Goal: Information Seeking & Learning: Find specific page/section

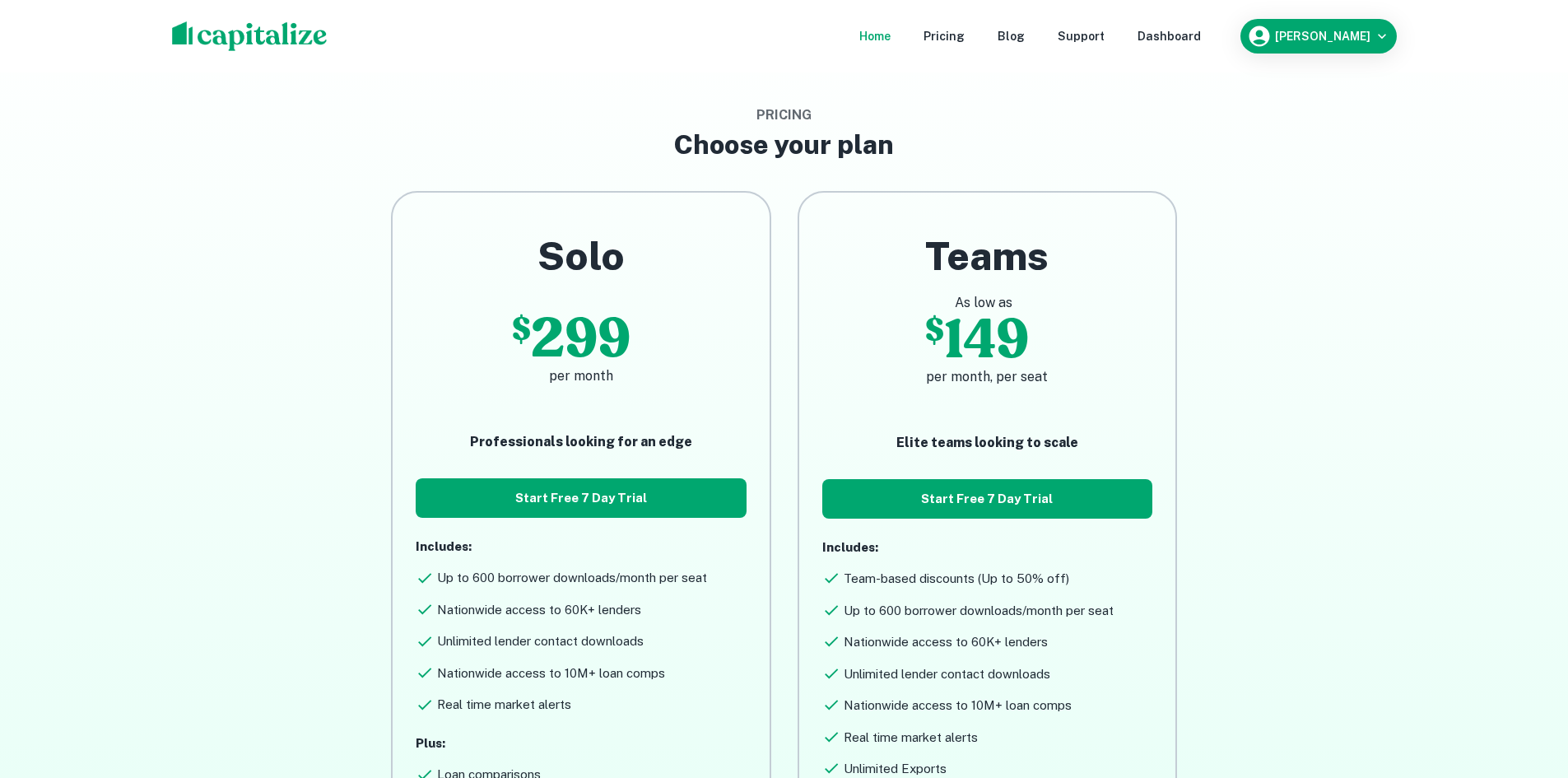
click at [891, 32] on div "Home" at bounding box center [875, 36] width 31 height 18
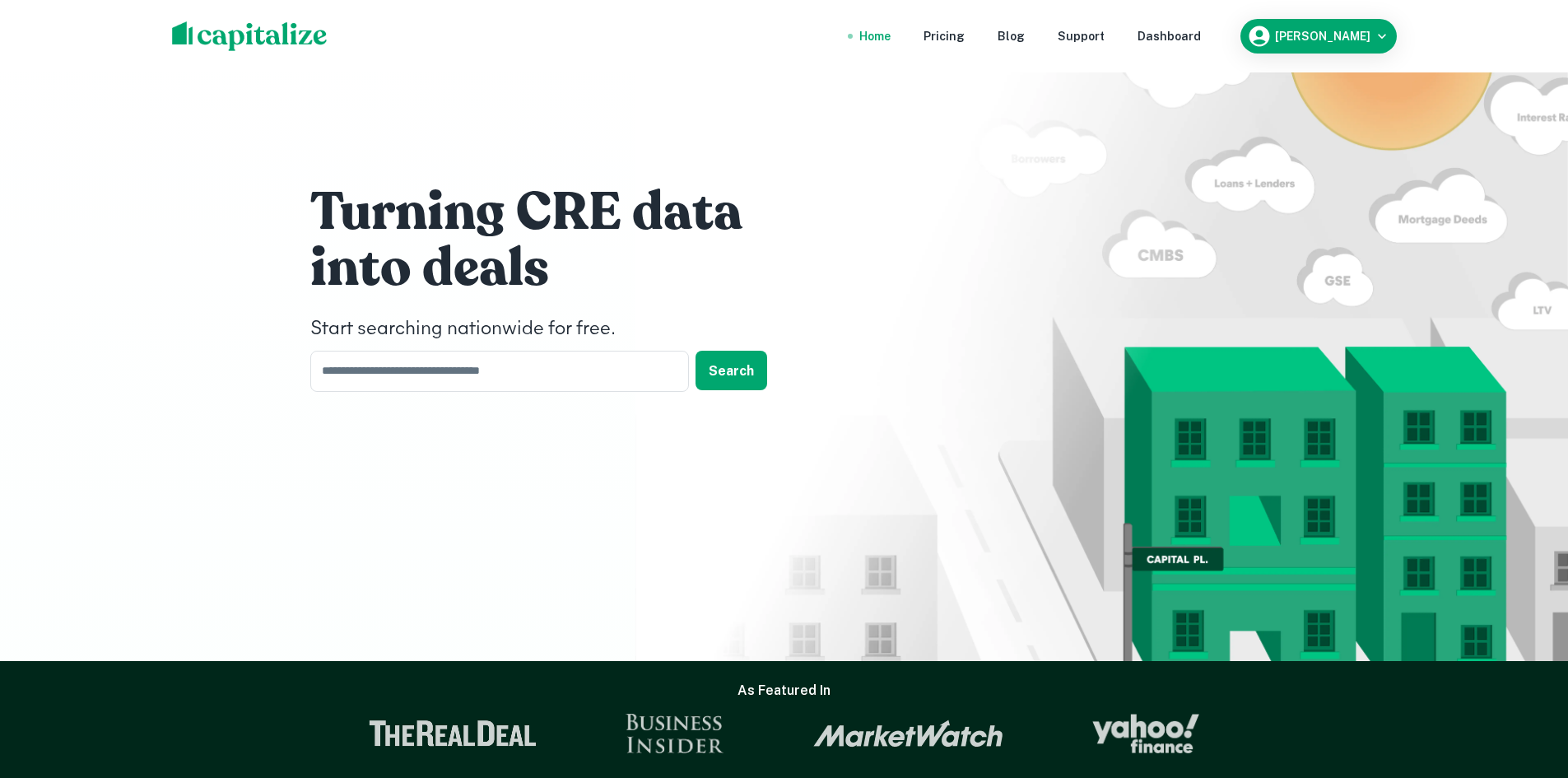
click at [229, 40] on img at bounding box center [249, 36] width 156 height 30
click at [953, 32] on div "Pricing" at bounding box center [944, 36] width 41 height 18
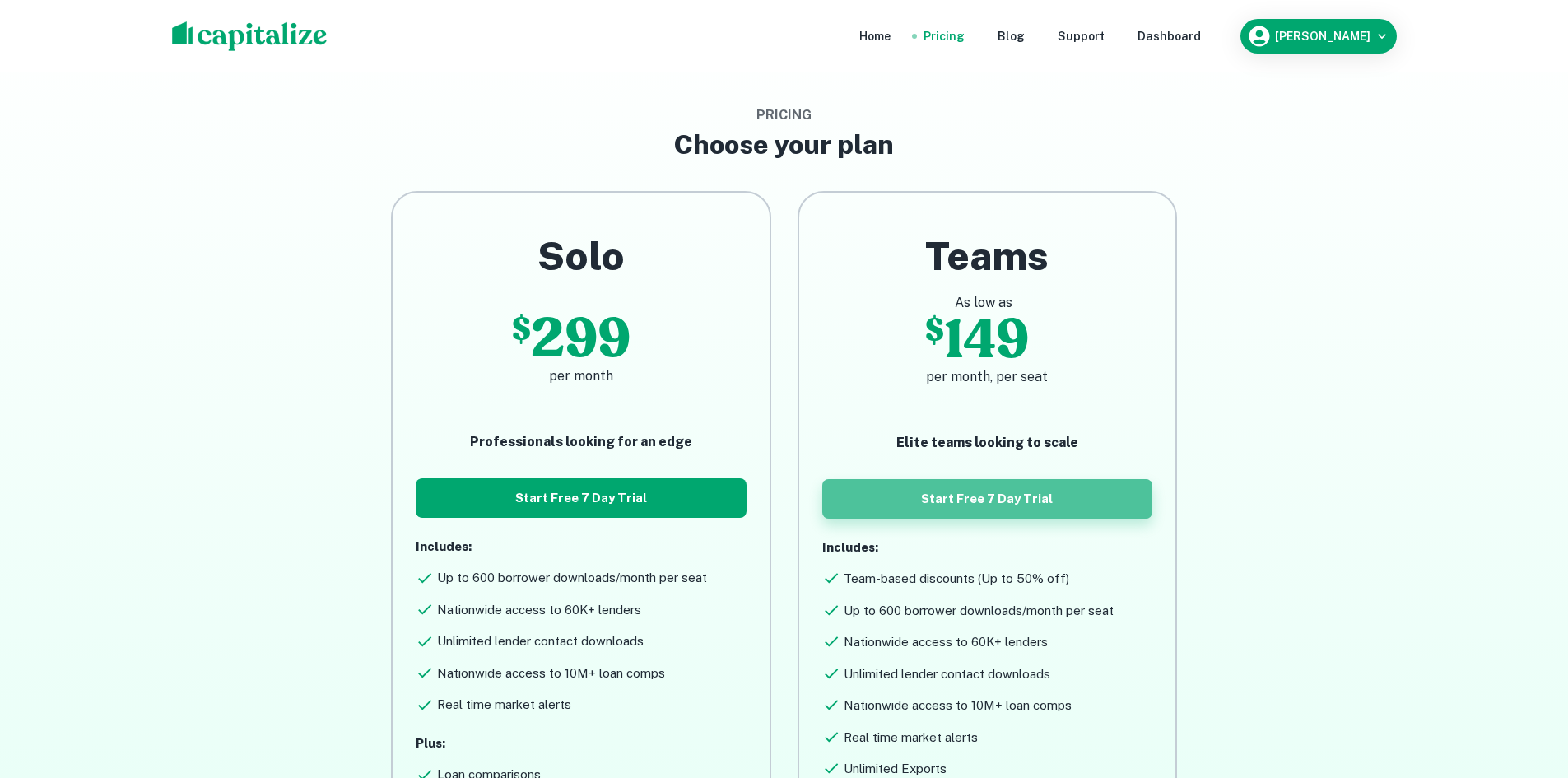
click at [905, 488] on button "Start Free 7 Day Trial" at bounding box center [987, 499] width 330 height 40
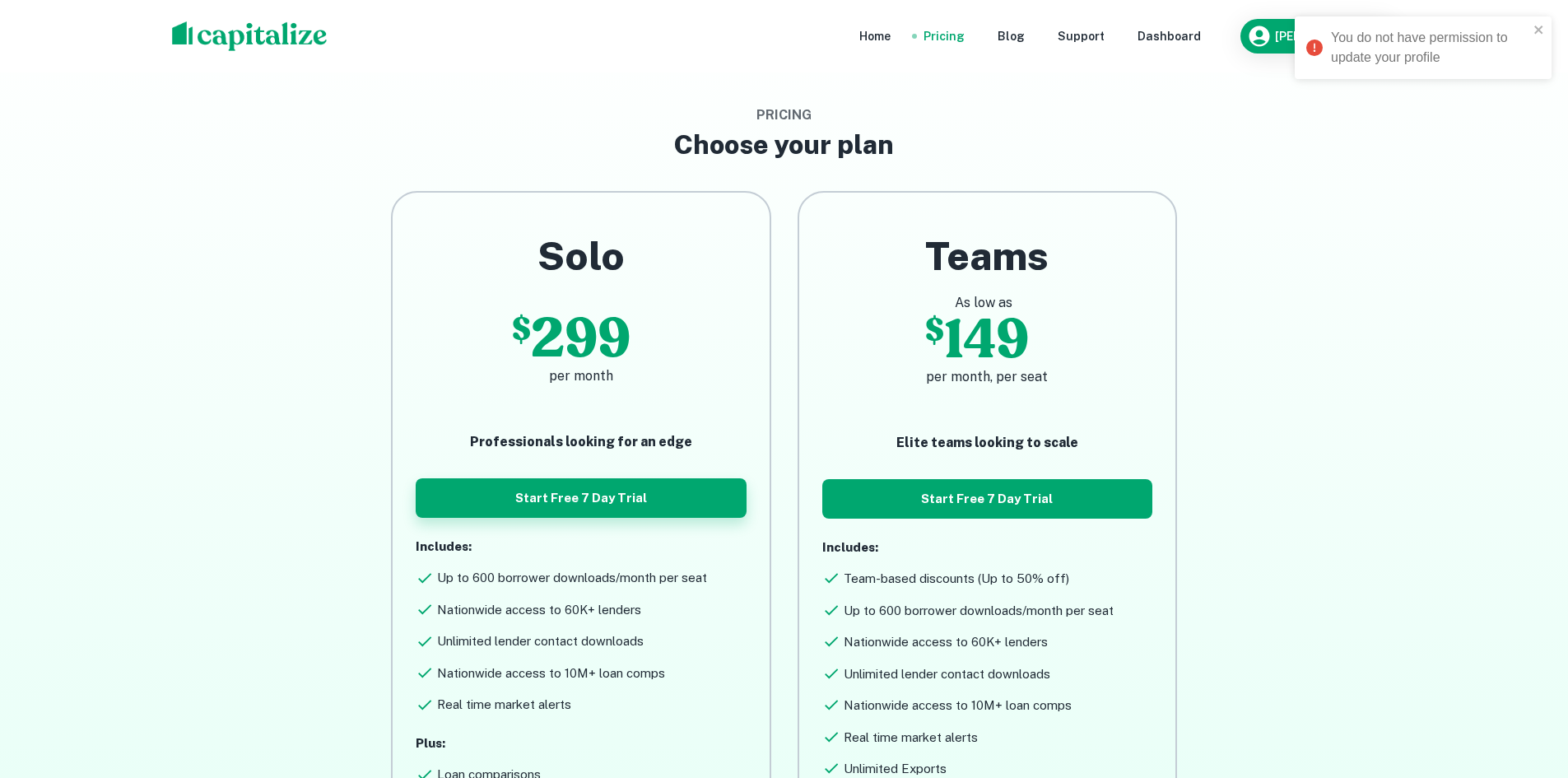
click at [649, 512] on button "Start Free 7 Day Trial" at bounding box center [580, 498] width 330 height 40
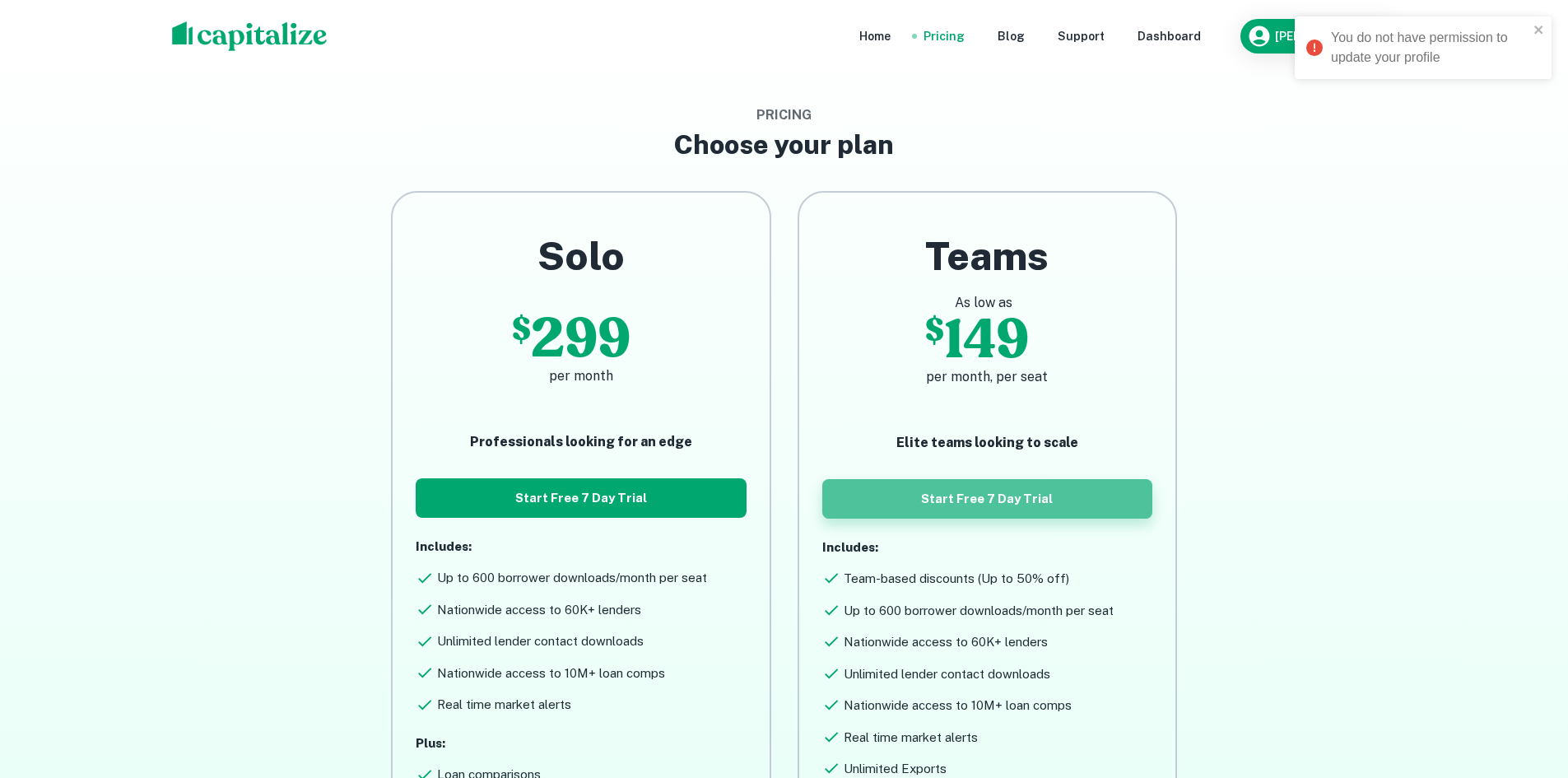
click at [901, 491] on button "Start Free 7 Day Trial" at bounding box center [987, 499] width 330 height 40
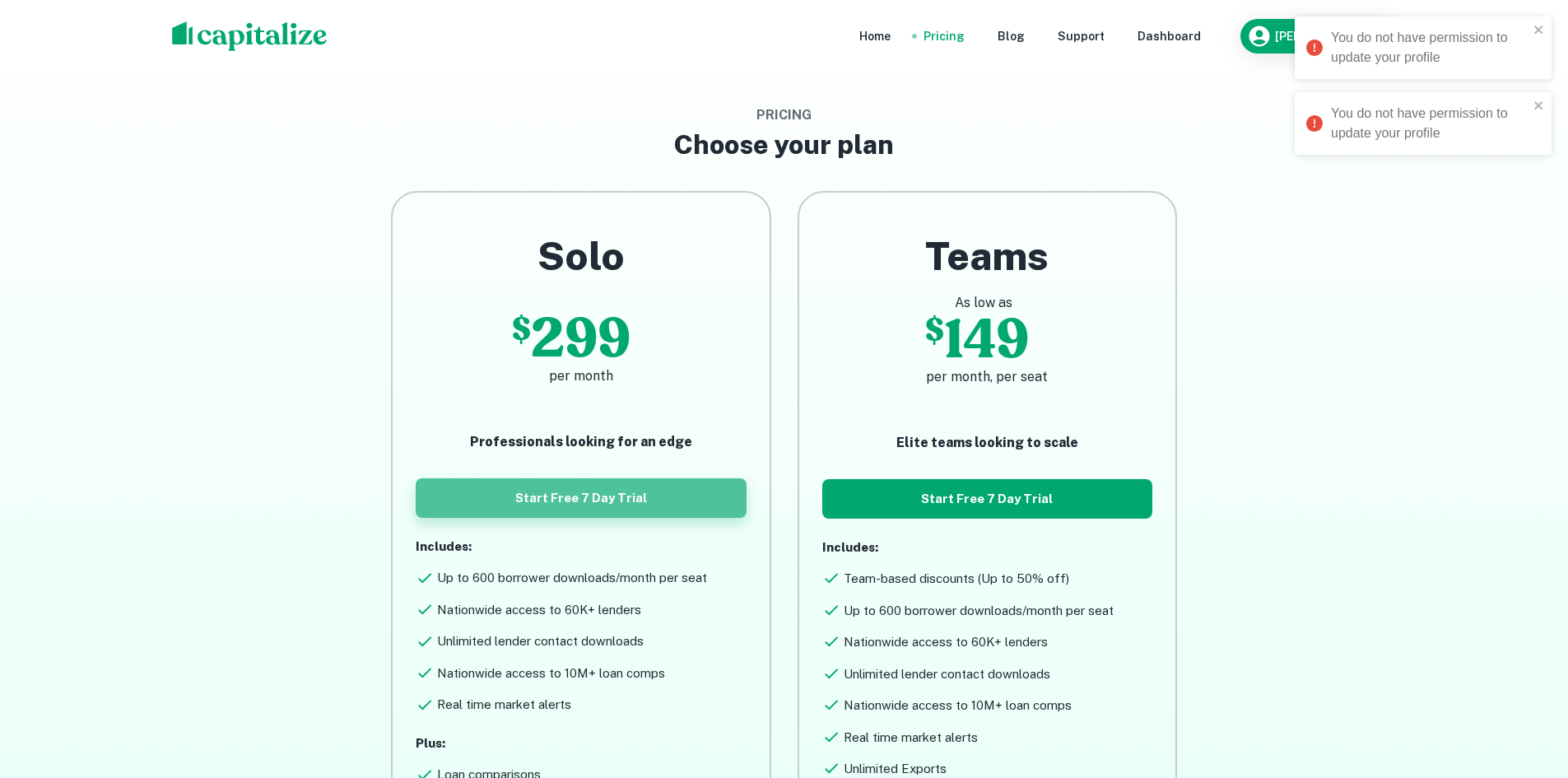
click at [624, 500] on button "Start Free 7 Day Trial" at bounding box center [580, 498] width 330 height 40
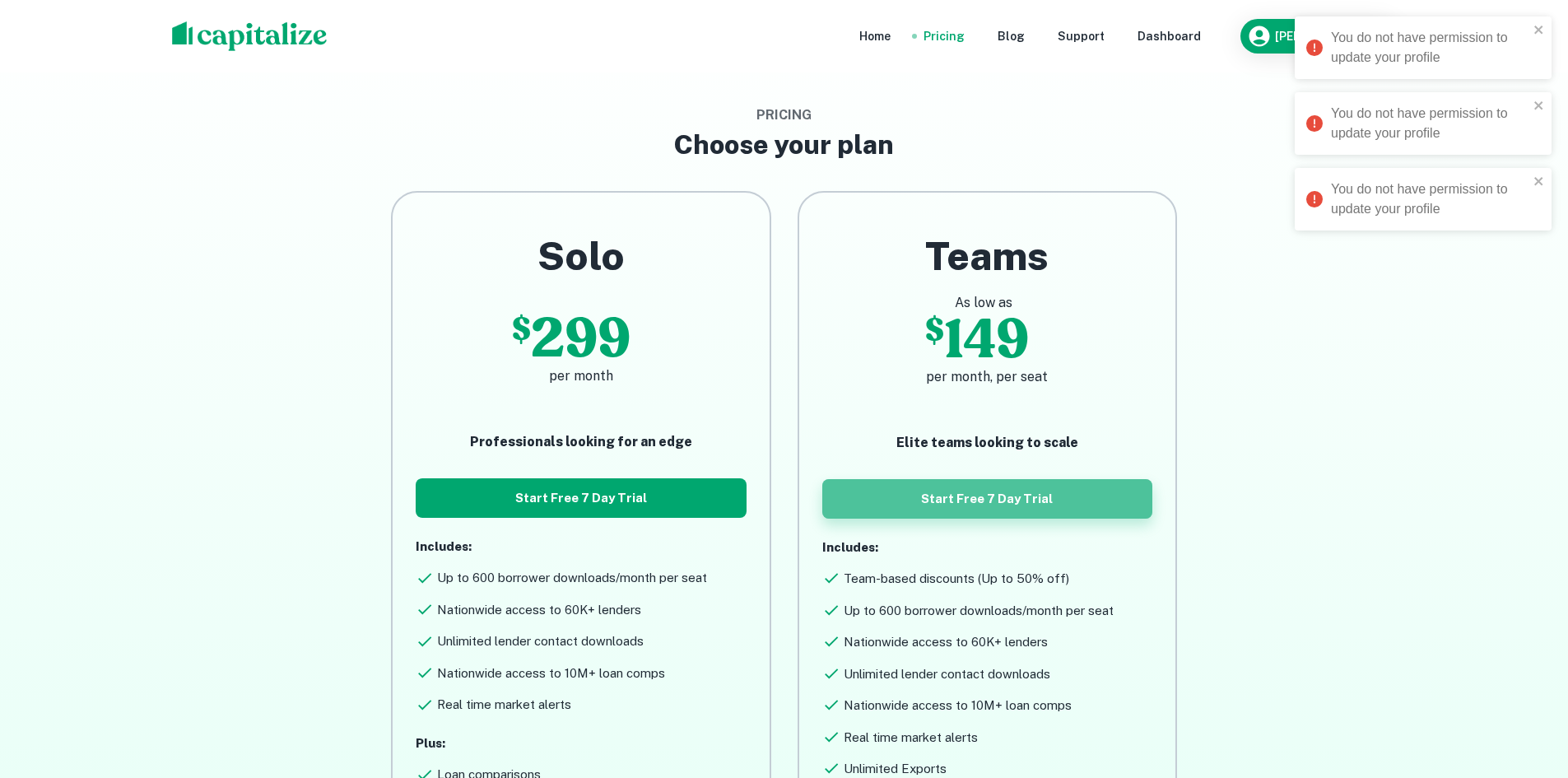
click at [870, 501] on button "Start Free 7 Day Trial" at bounding box center [987, 499] width 330 height 40
click at [900, 494] on button "Start Free 7 Day Trial" at bounding box center [987, 499] width 330 height 40
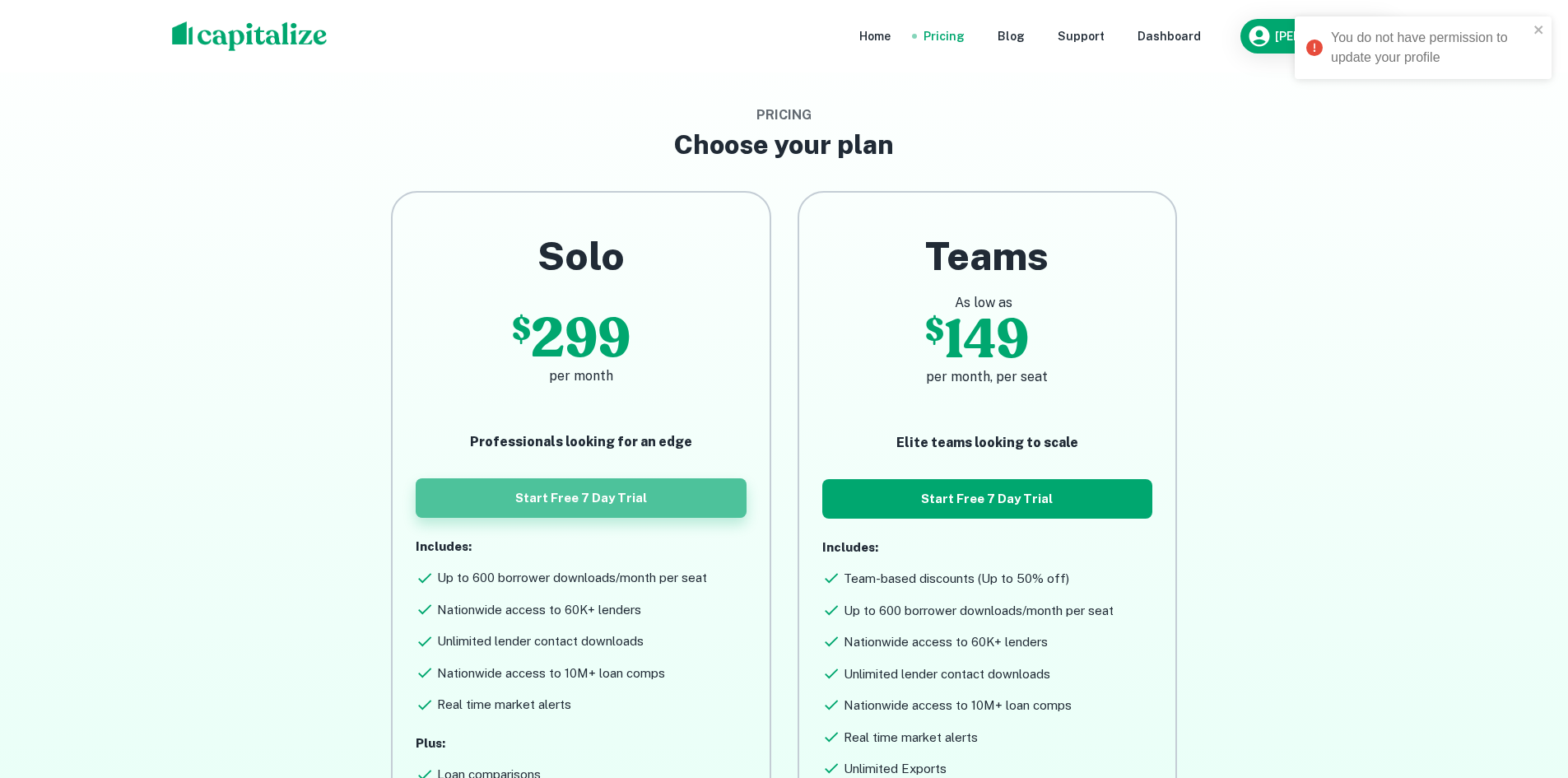
drag, startPoint x: 570, startPoint y: 517, endPoint x: 575, endPoint y: 503, distance: 14.9
click at [570, 515] on button "Start Free 7 Day Trial" at bounding box center [580, 498] width 330 height 40
click at [575, 499] on button "Start Free 7 Day Trial" at bounding box center [580, 498] width 330 height 40
click at [577, 496] on button "Start Free 7 Day Trial" at bounding box center [580, 498] width 330 height 40
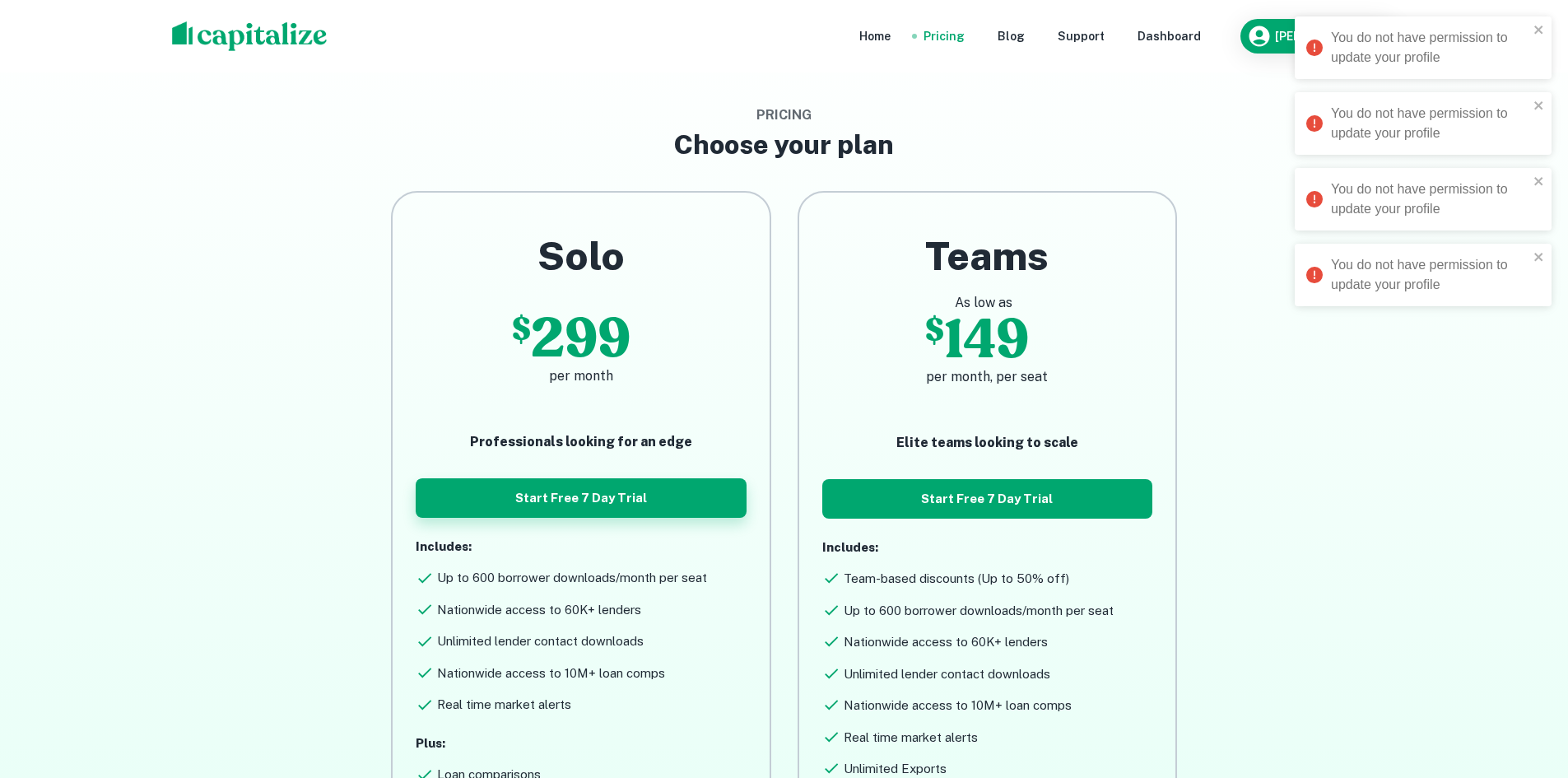
click at [580, 499] on button "Start Free 7 Day Trial" at bounding box center [580, 498] width 330 height 40
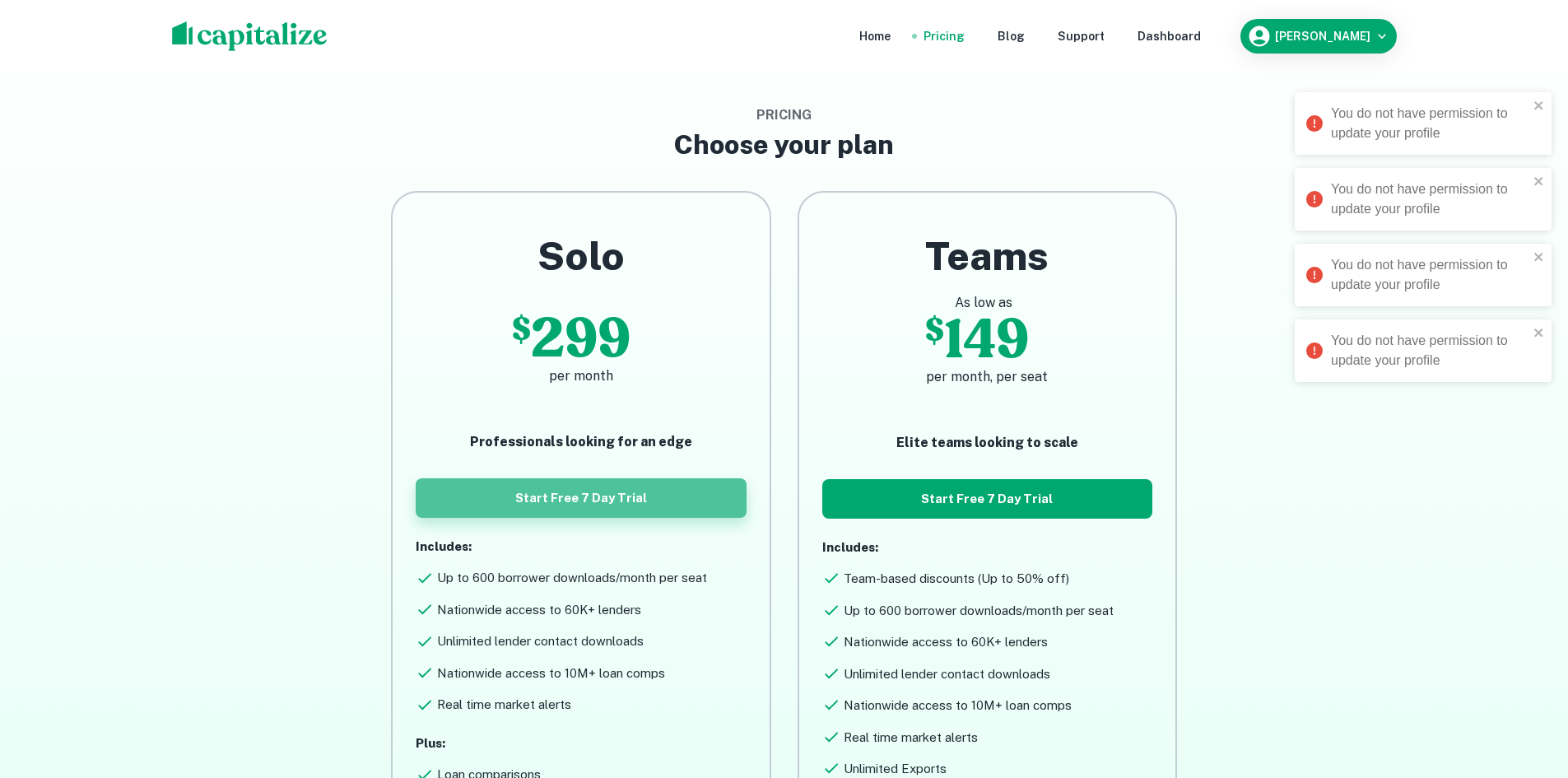
click at [585, 501] on button "Start Free 7 Day Trial" at bounding box center [580, 498] width 330 height 40
click at [591, 501] on button "Start Free 7 Day Trial" at bounding box center [580, 498] width 330 height 40
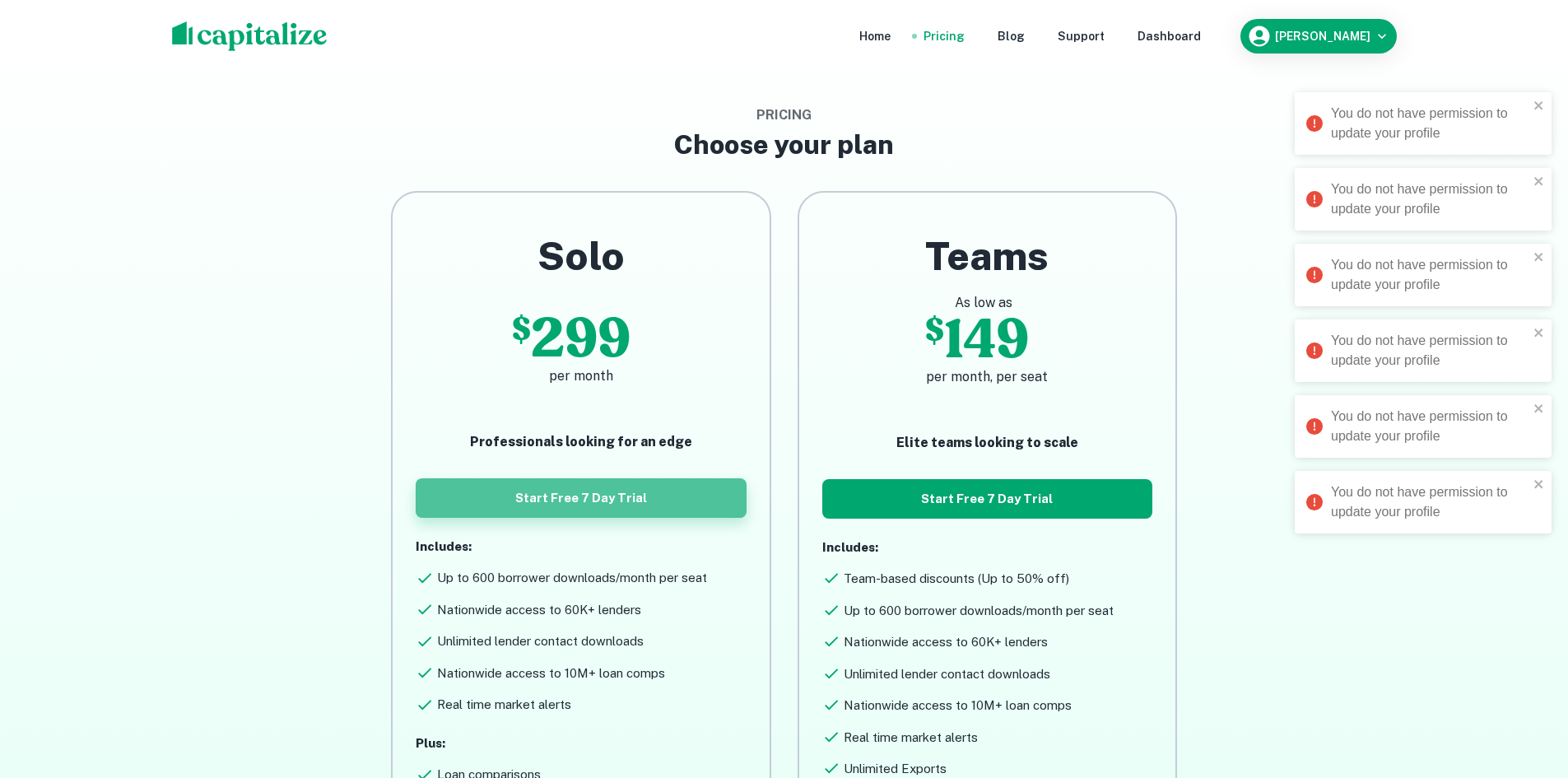
click at [595, 503] on button "Start Free 7 Day Trial" at bounding box center [580, 498] width 330 height 40
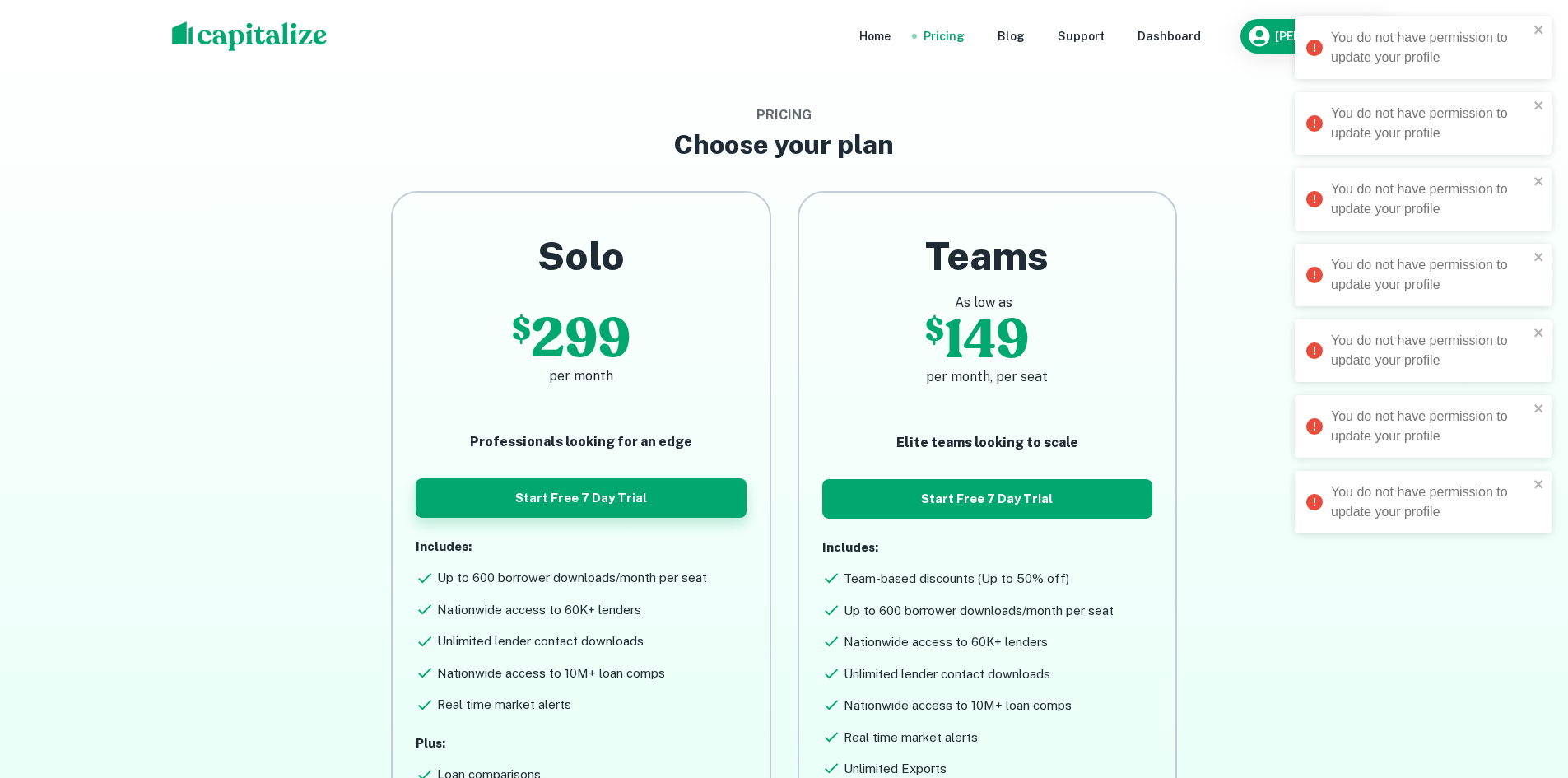
click at [598, 505] on button "Start Free 7 Day Trial" at bounding box center [580, 498] width 330 height 40
click at [602, 505] on button "Start Free 7 Day Trial" at bounding box center [580, 498] width 330 height 40
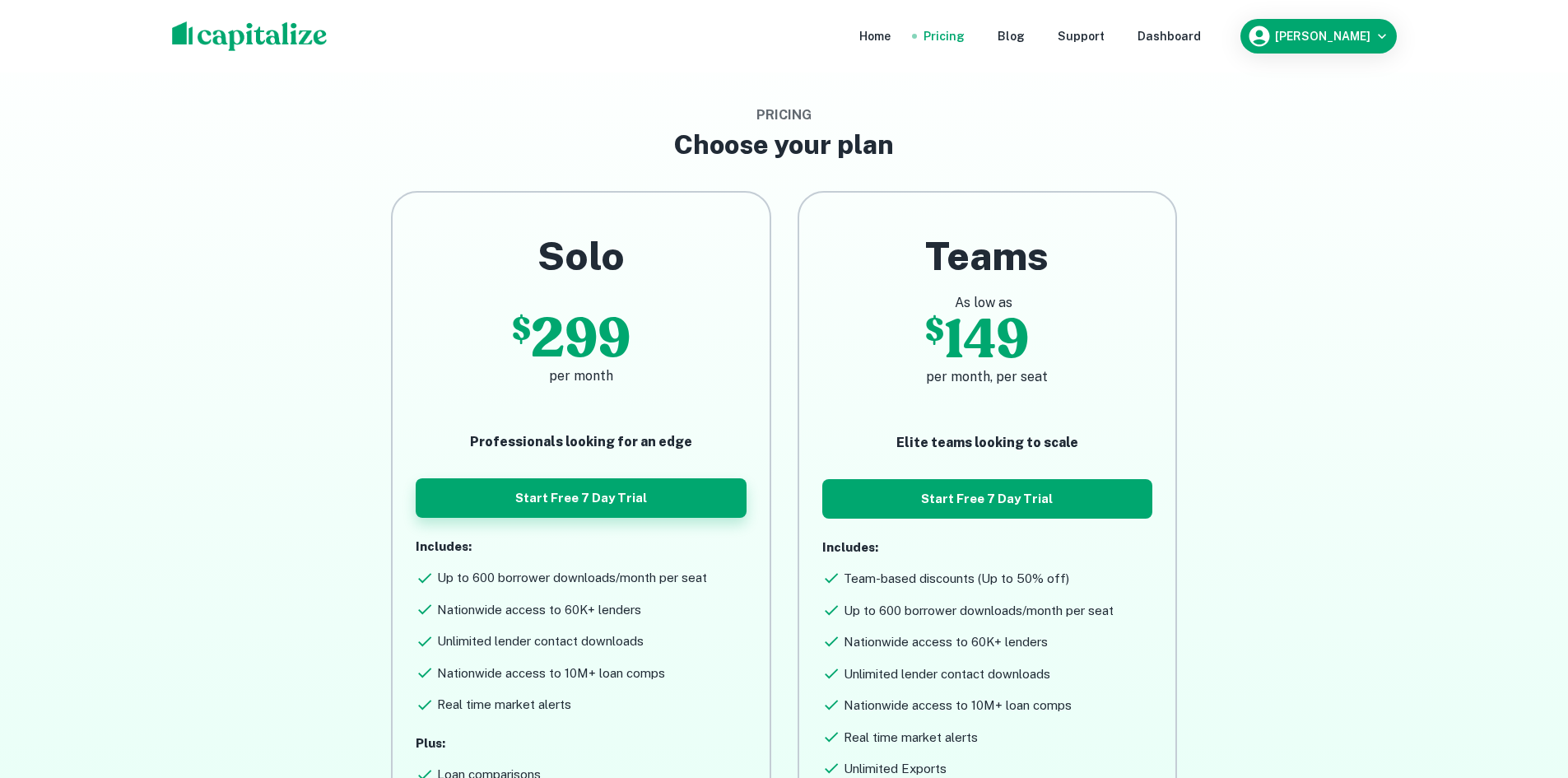
click at [677, 484] on button "Start Free 7 Day Trial" at bounding box center [580, 498] width 330 height 40
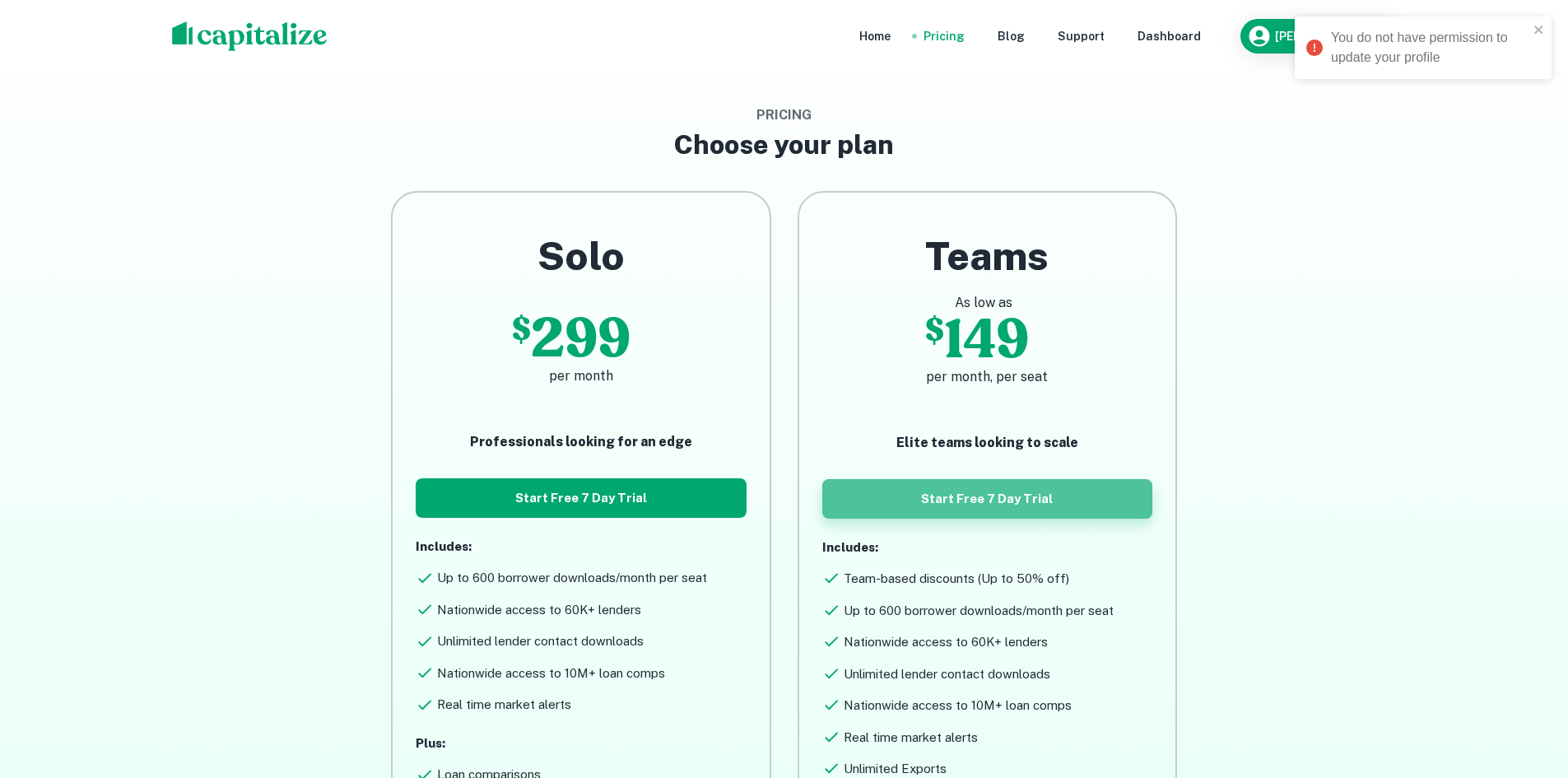
click at [912, 498] on button "Start Free 7 Day Trial" at bounding box center [987, 499] width 330 height 40
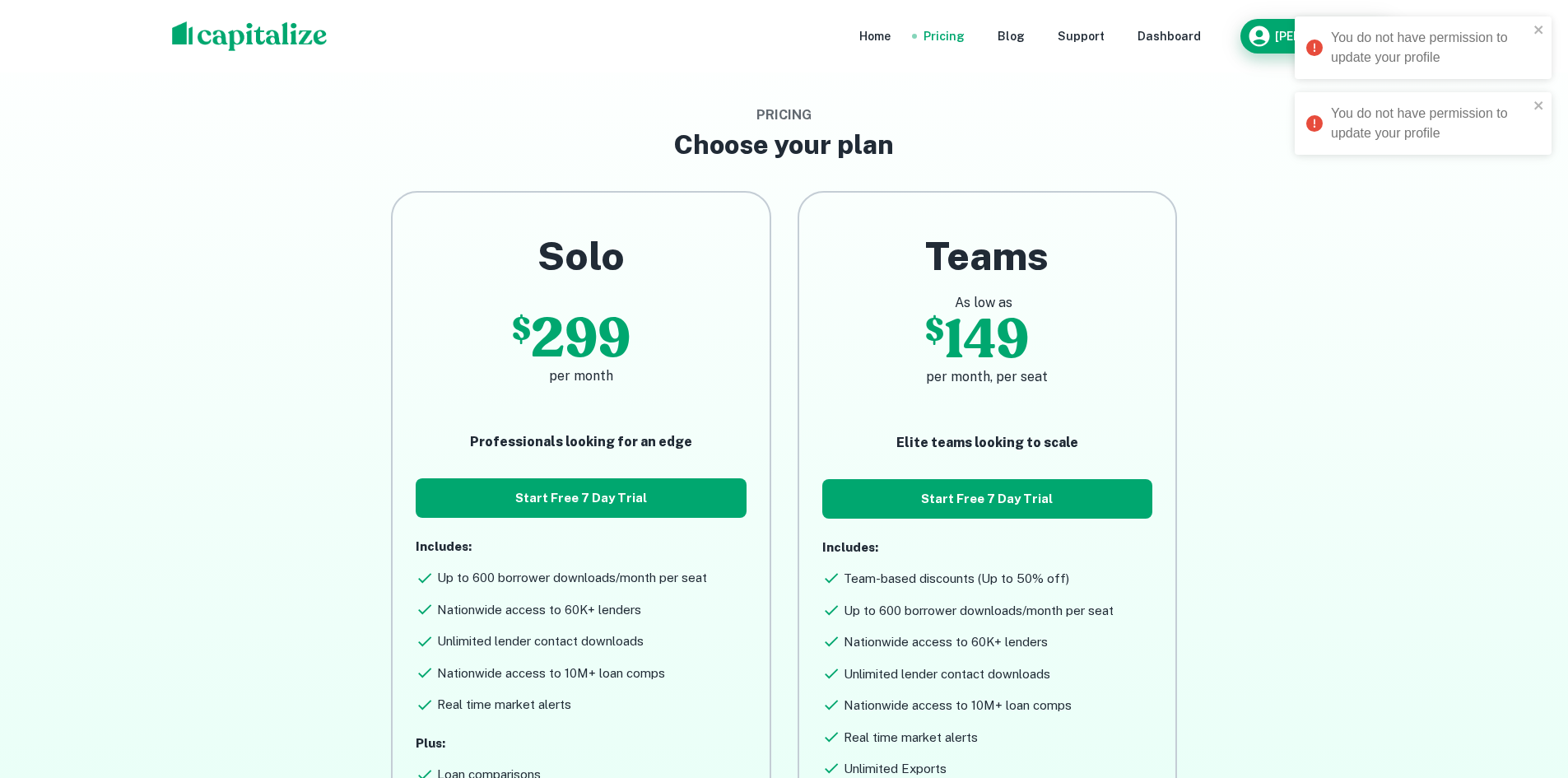
click at [1255, 31] on icon "button" at bounding box center [1259, 36] width 21 height 21
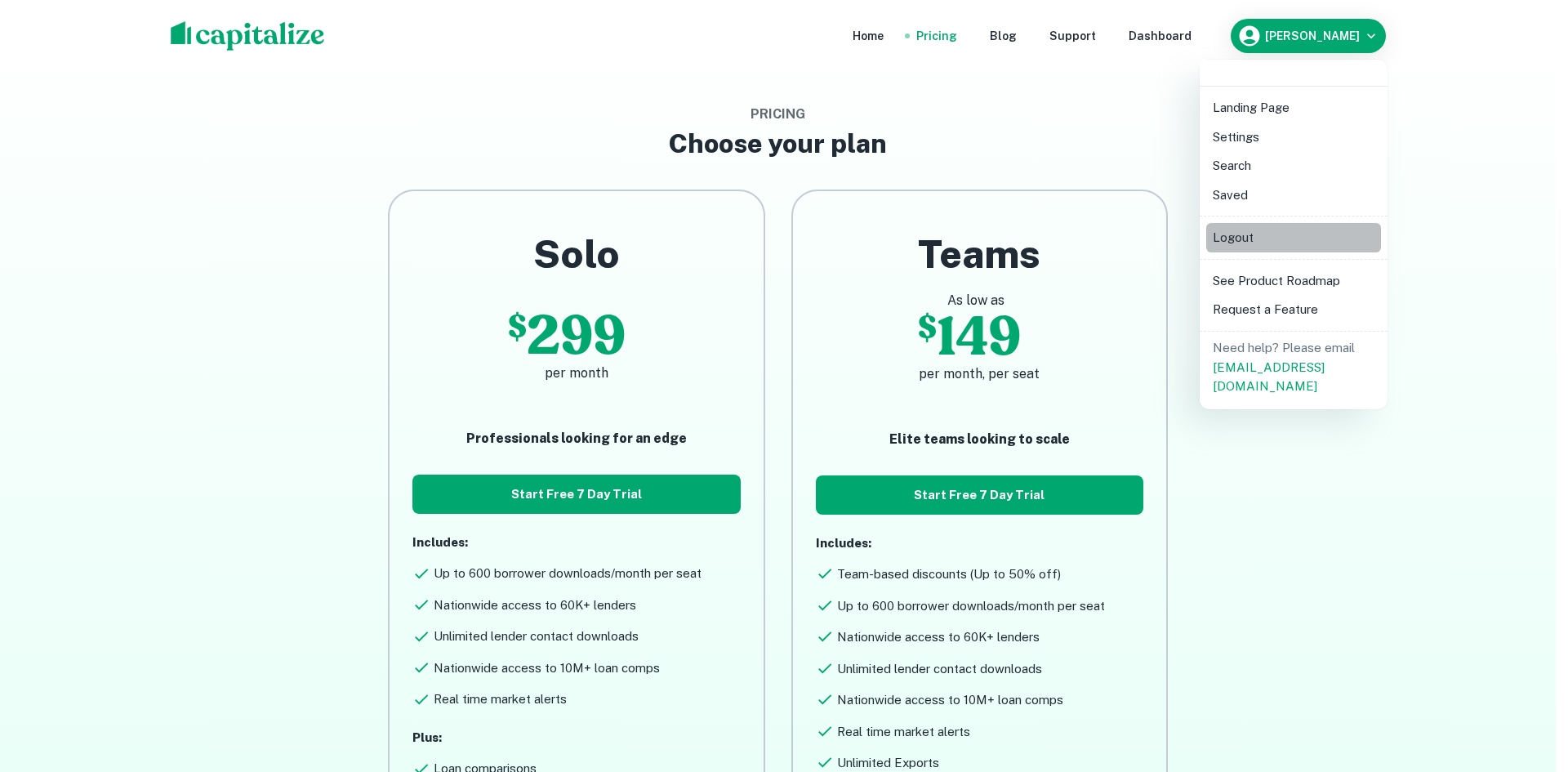
click at [1243, 244] on li "Logout" at bounding box center [1294, 238] width 175 height 29
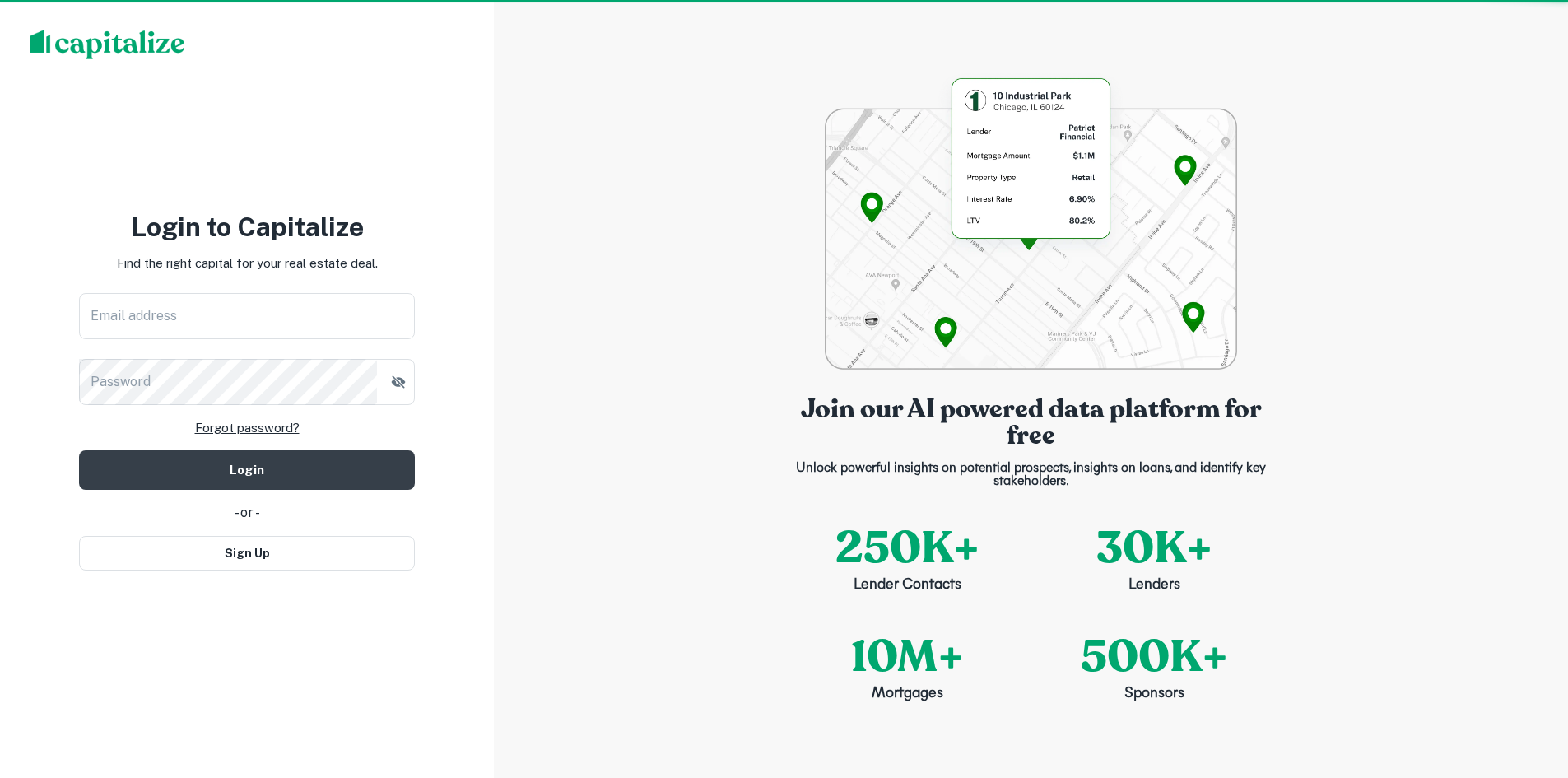
type input "**********"
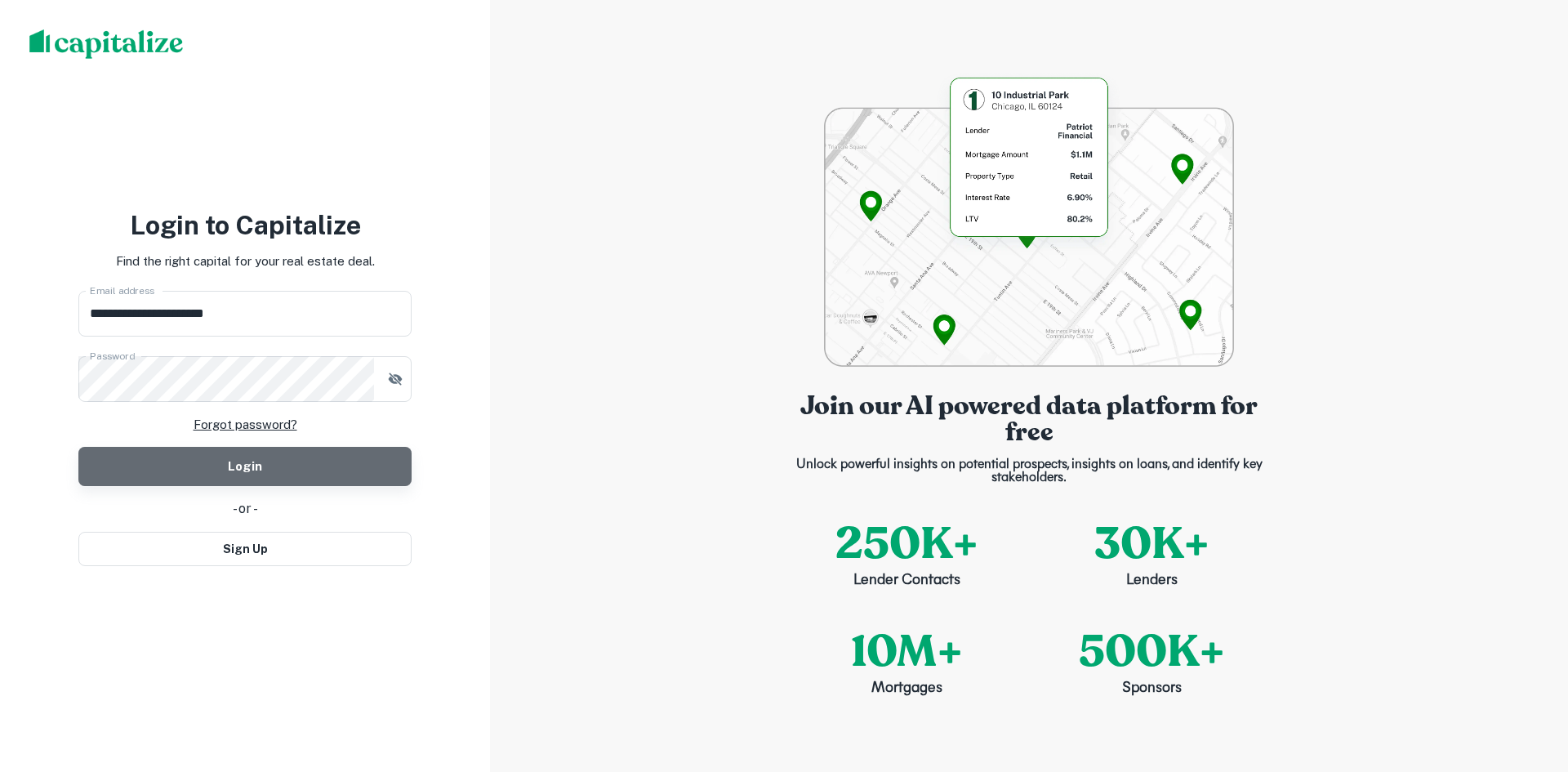
click at [180, 471] on button "Login" at bounding box center [245, 466] width 333 height 39
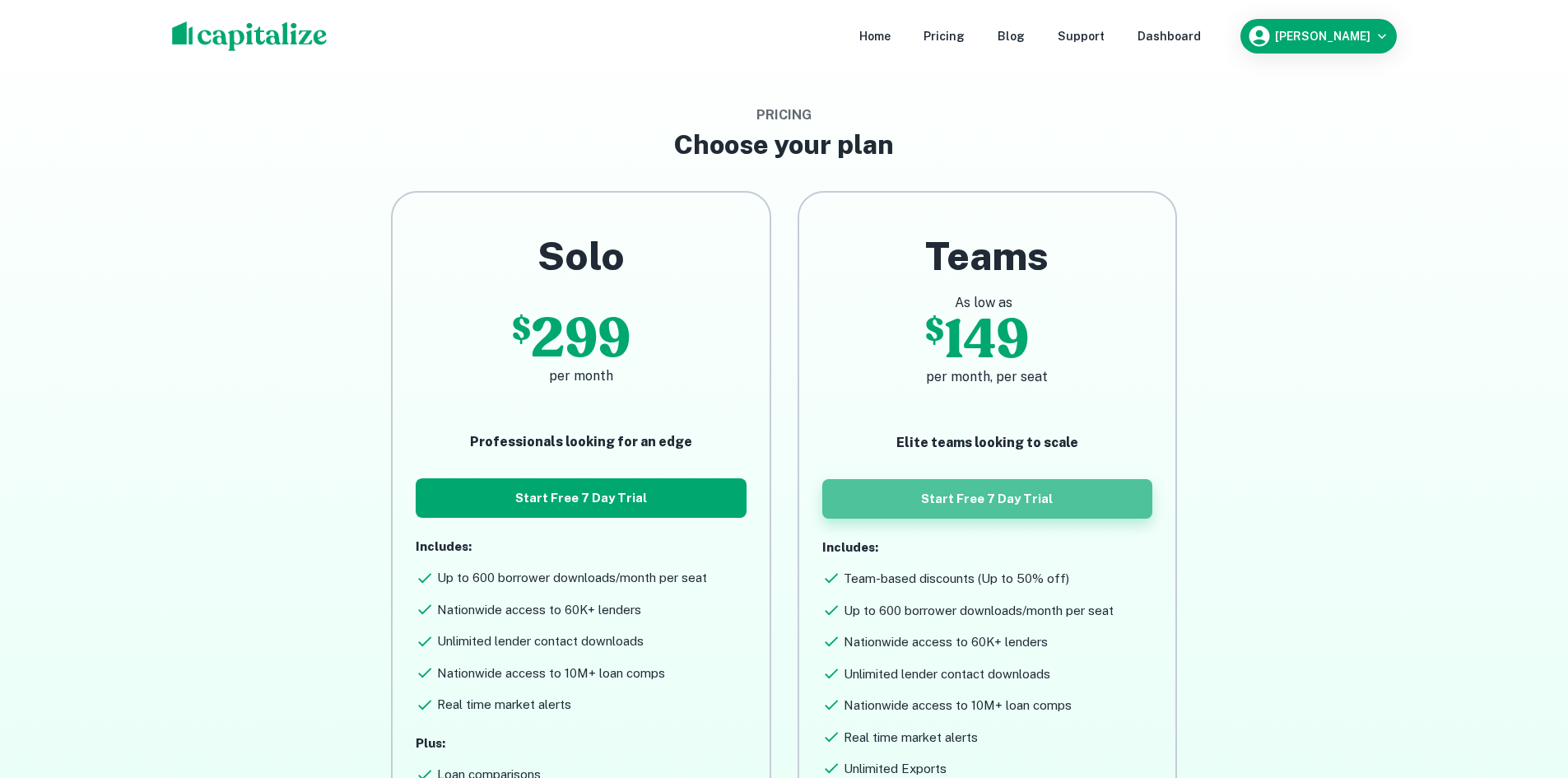
click at [968, 487] on button "Start Free 7 Day Trial" at bounding box center [987, 499] width 330 height 40
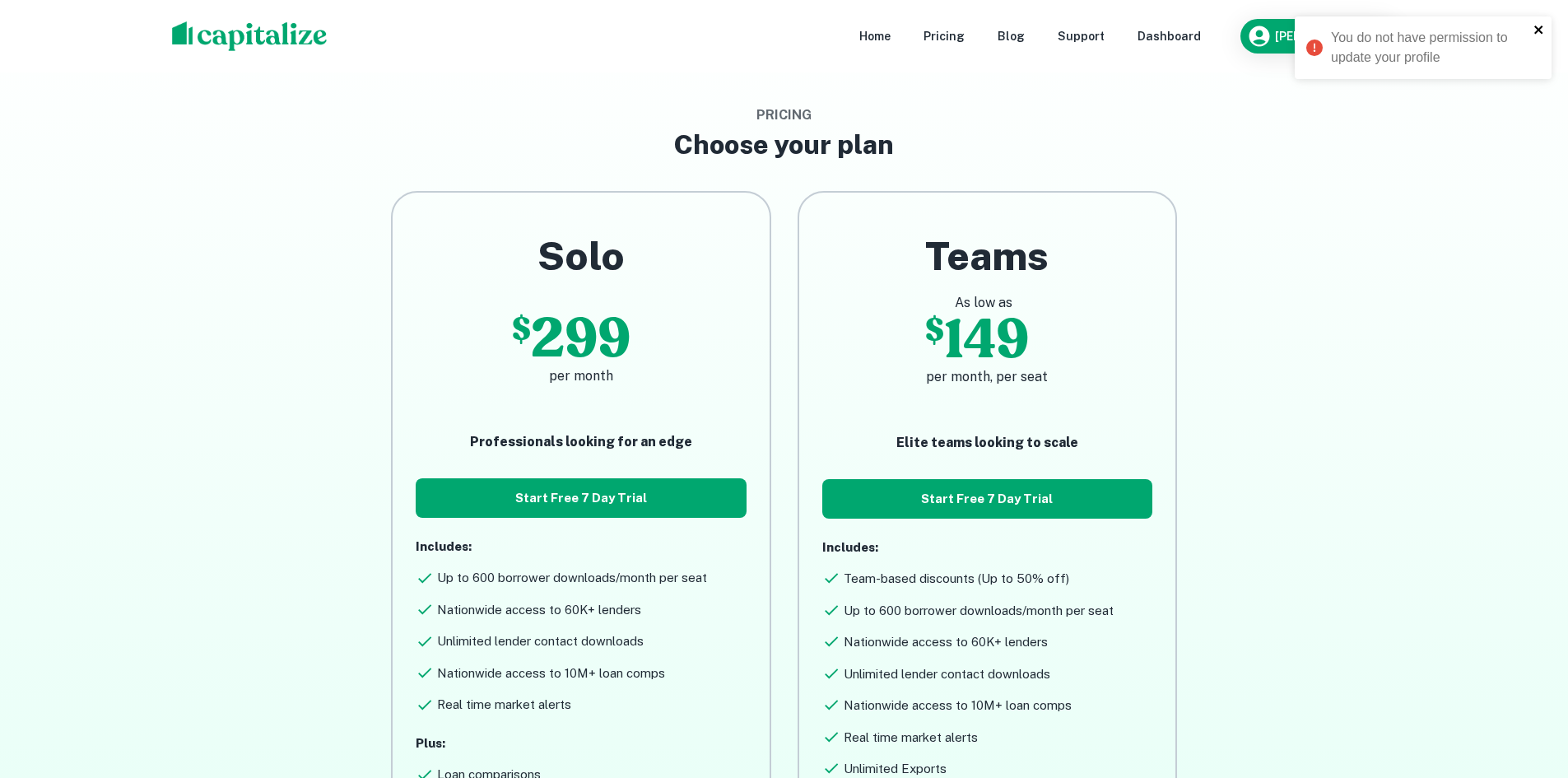
click at [1536, 29] on icon "close" at bounding box center [1539, 30] width 12 height 13
click at [998, 140] on div "Pricing Choose your plan Solo $ 299 per month Professionals looking for an edge…" at bounding box center [784, 538] width 948 height 866
click at [1125, 140] on div "Pricing Choose your plan Solo $ 299 per month Professionals looking for an edge…" at bounding box center [784, 538] width 948 height 866
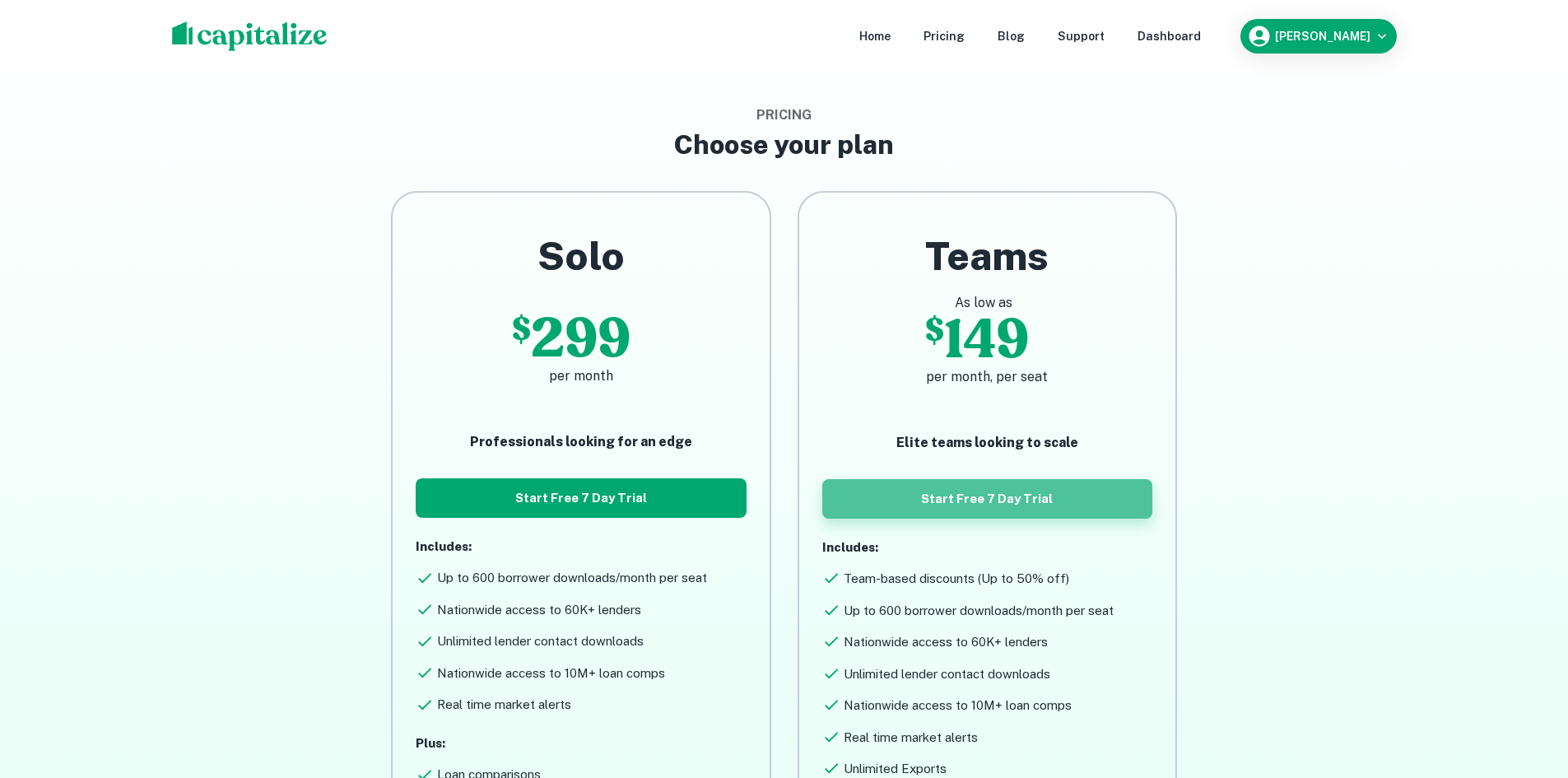
click at [978, 496] on button "Start Free 7 Day Trial" at bounding box center [987, 499] width 330 height 40
click at [935, 489] on button "Start Free 7 Day Trial" at bounding box center [987, 499] width 330 height 40
click at [899, 499] on button "Start Free 7 Day Trial" at bounding box center [987, 499] width 330 height 40
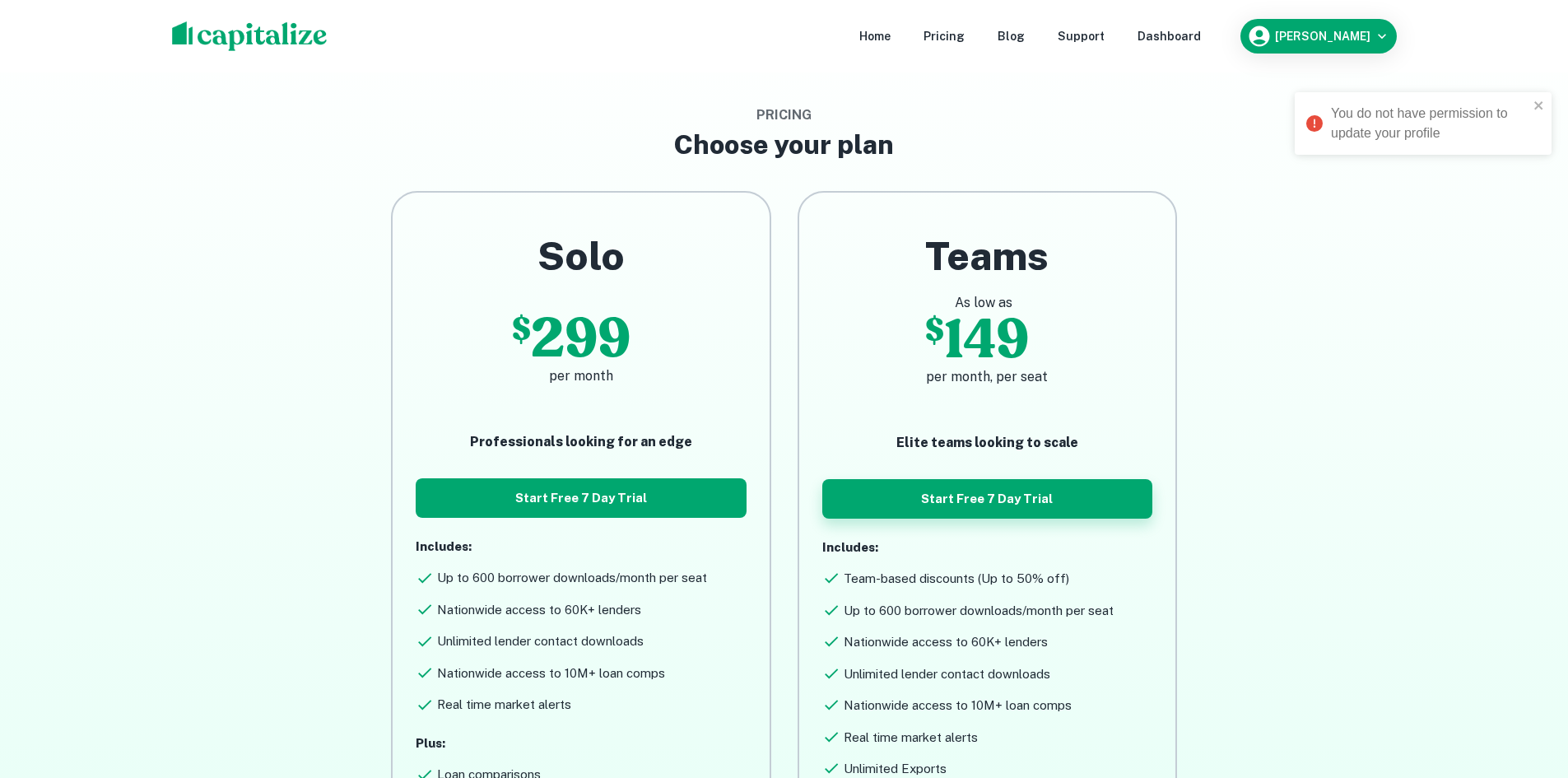
click at [938, 511] on button "Start Free 7 Day Trial" at bounding box center [987, 499] width 330 height 40
click at [937, 510] on button "Start Free 7 Day Trial" at bounding box center [987, 499] width 330 height 40
click at [1012, 497] on button "Start Free 7 Day Trial" at bounding box center [987, 499] width 330 height 40
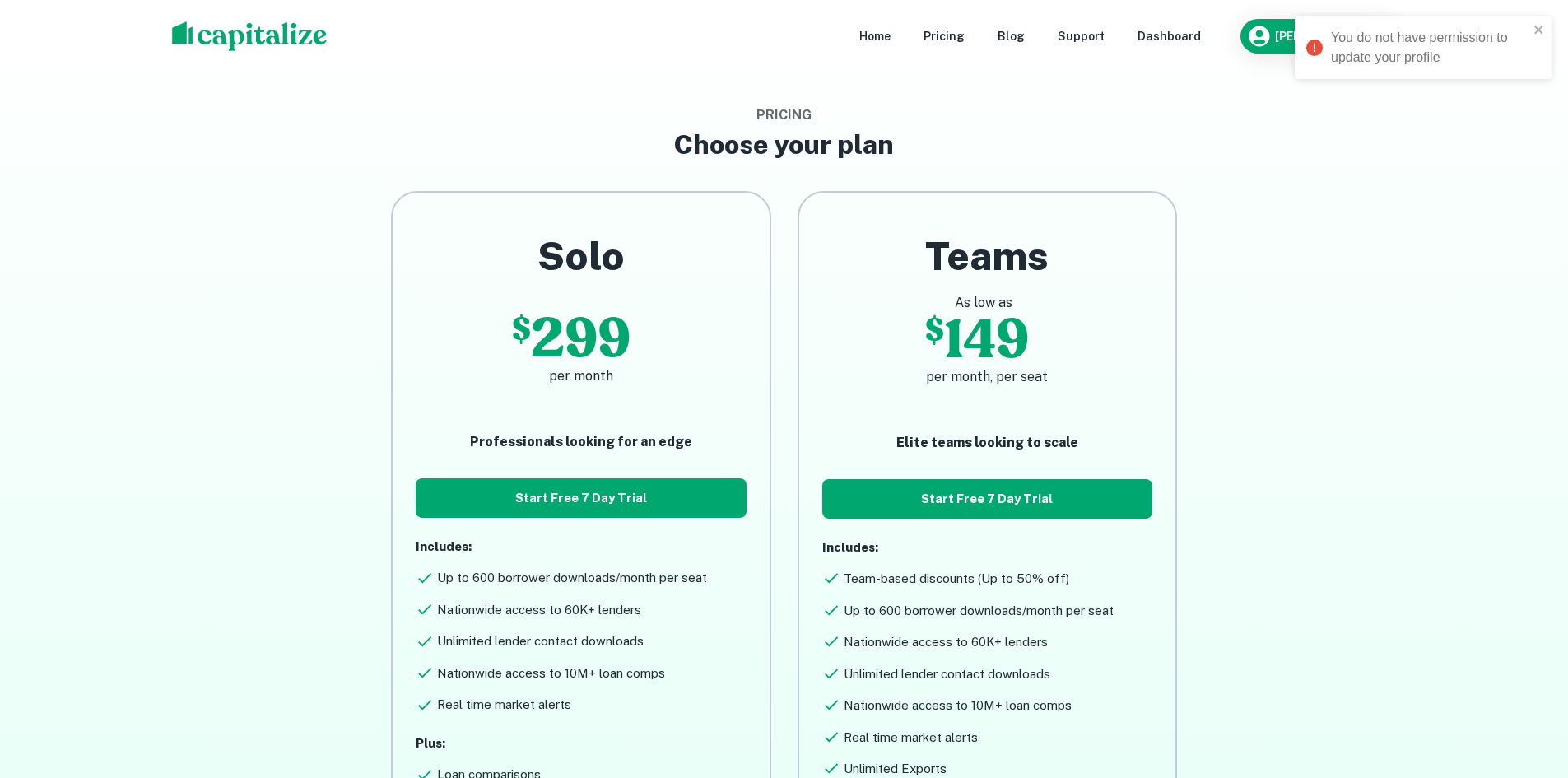
click at [1317, 259] on main "Pricing Choose your plan Solo $ 299 per month Professionals looking for an edge…" at bounding box center [784, 519] width 1568 height 1037
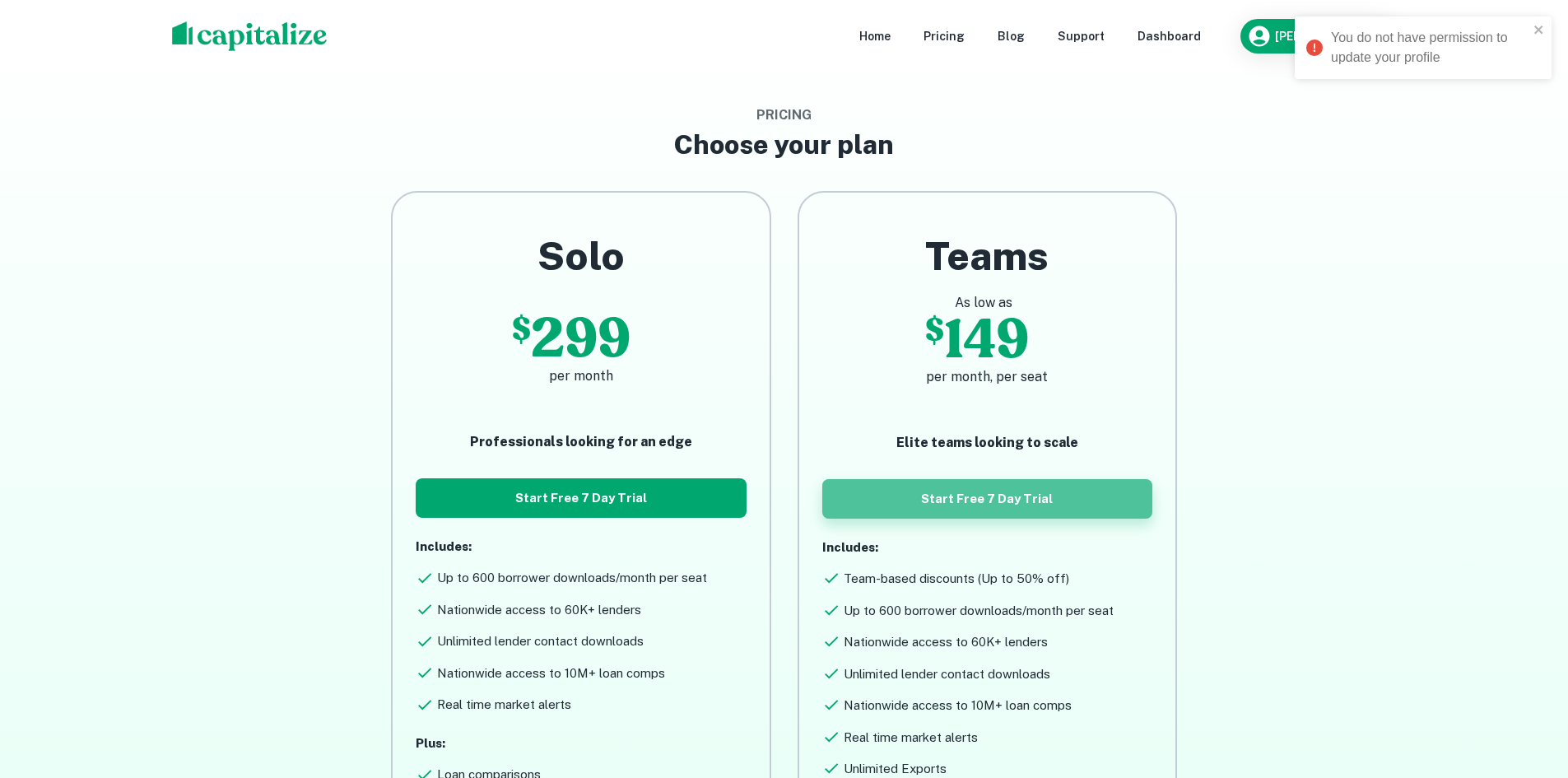
click at [1063, 504] on button "Start Free 7 Day Trial" at bounding box center [987, 499] width 330 height 40
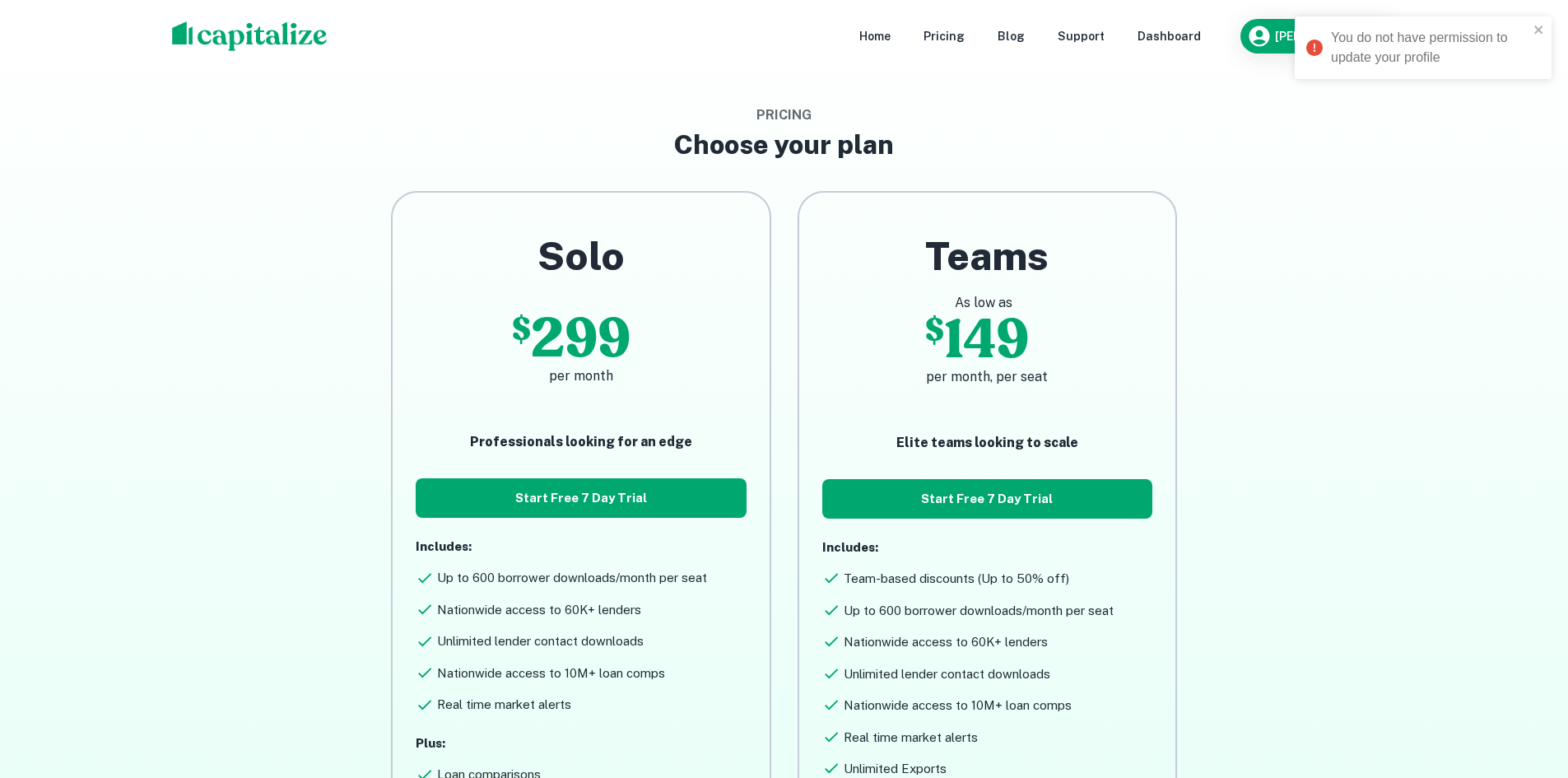
click at [1254, 355] on div "Solo $ 299 per month Professionals looking for an edge Start Free 7 Day Trial I…" at bounding box center [771, 568] width 975 height 807
click at [1170, 36] on div "Dashboard" at bounding box center [1169, 36] width 63 height 18
click at [1303, 41] on h6 "[PERSON_NAME]" at bounding box center [1323, 36] width 95 height 12
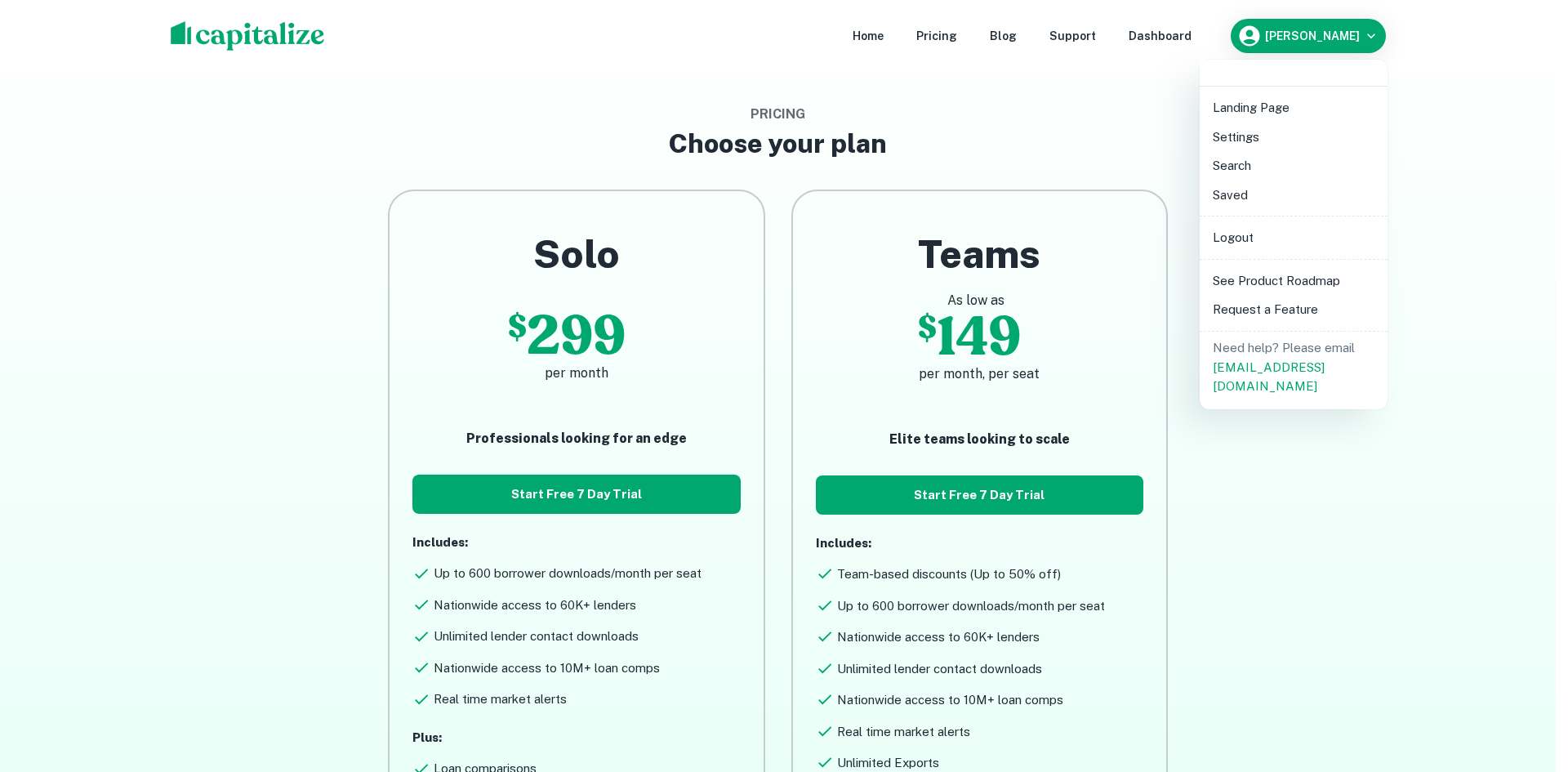
click at [1419, 153] on div at bounding box center [784, 386] width 1568 height 772
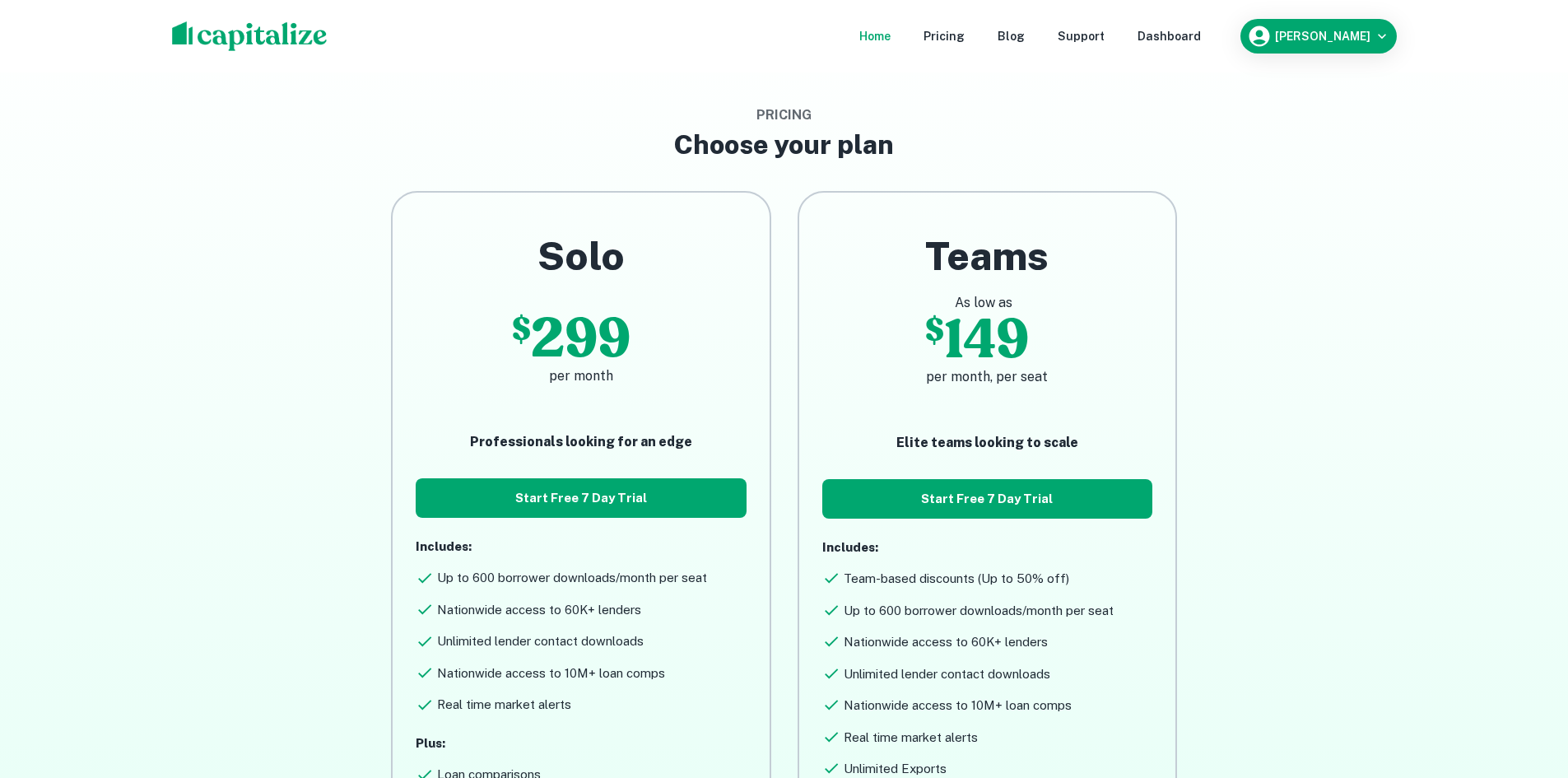
click at [878, 35] on div "Home" at bounding box center [875, 36] width 31 height 18
click at [1384, 128] on main "Pricing Choose your plan Solo $ 299 per month Professionals looking for an edge…" at bounding box center [784, 519] width 1568 height 1037
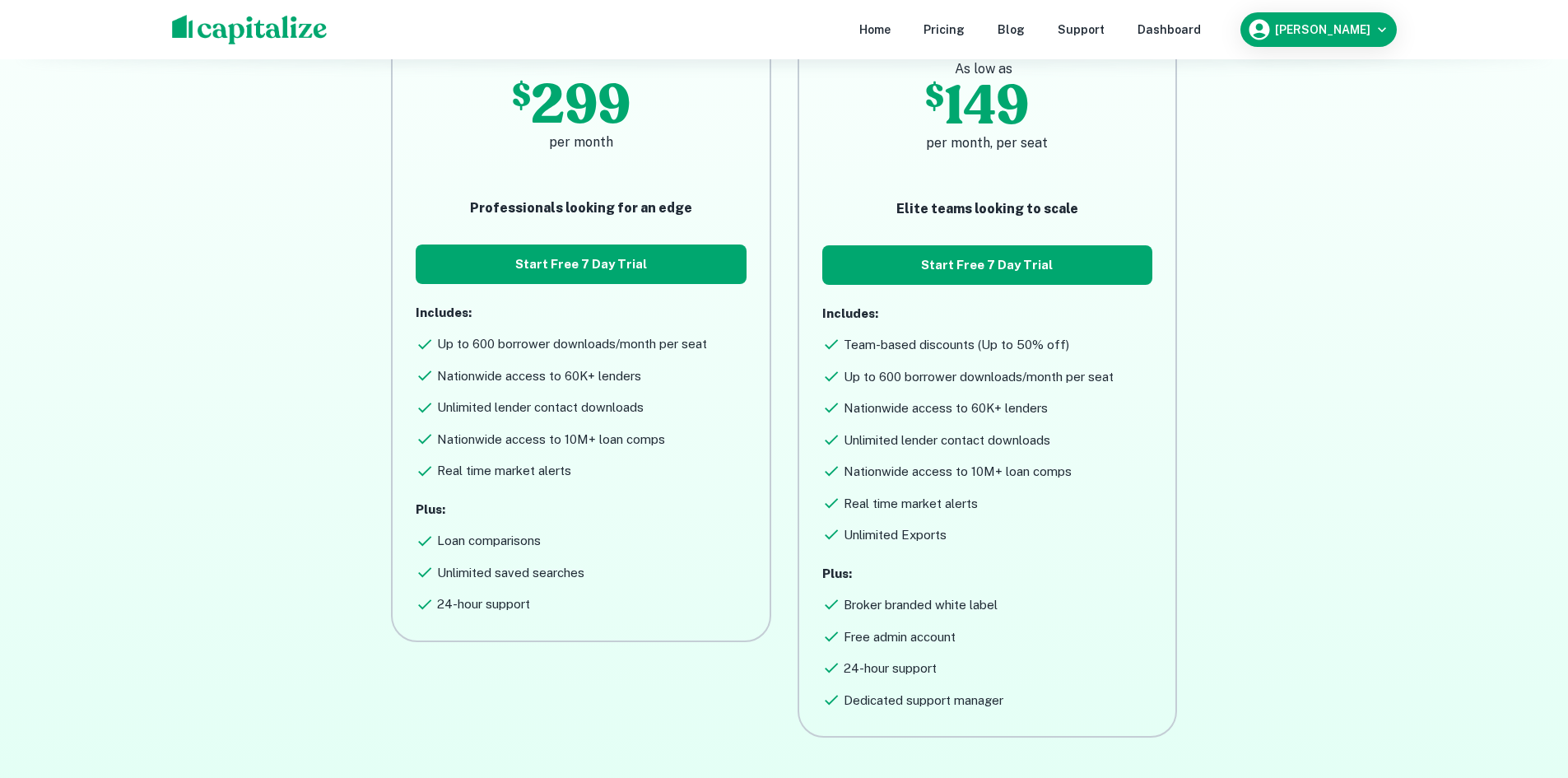
scroll to position [329, 0]
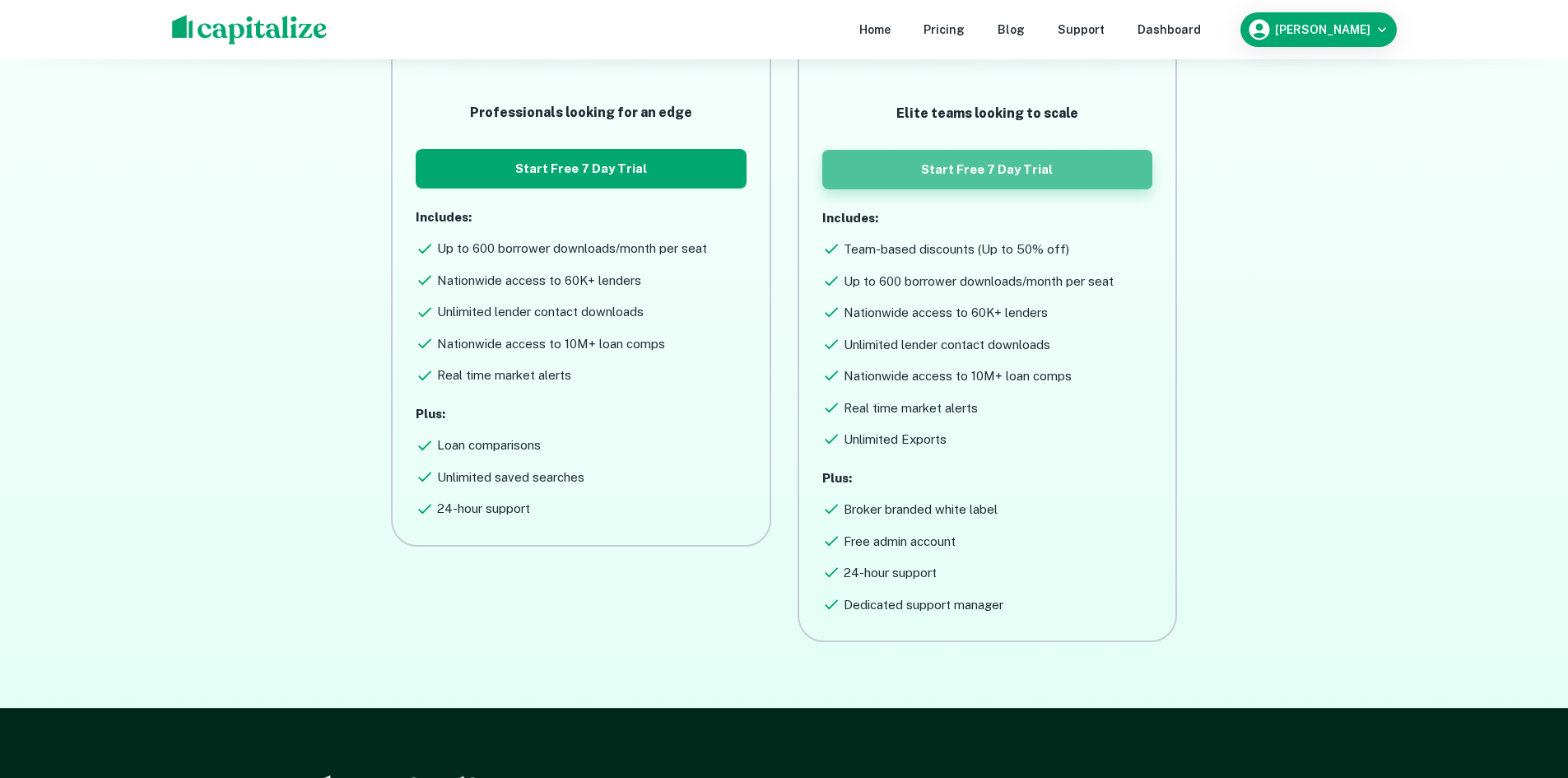
click at [1018, 176] on button "Start Free 7 Day Trial" at bounding box center [987, 170] width 330 height 40
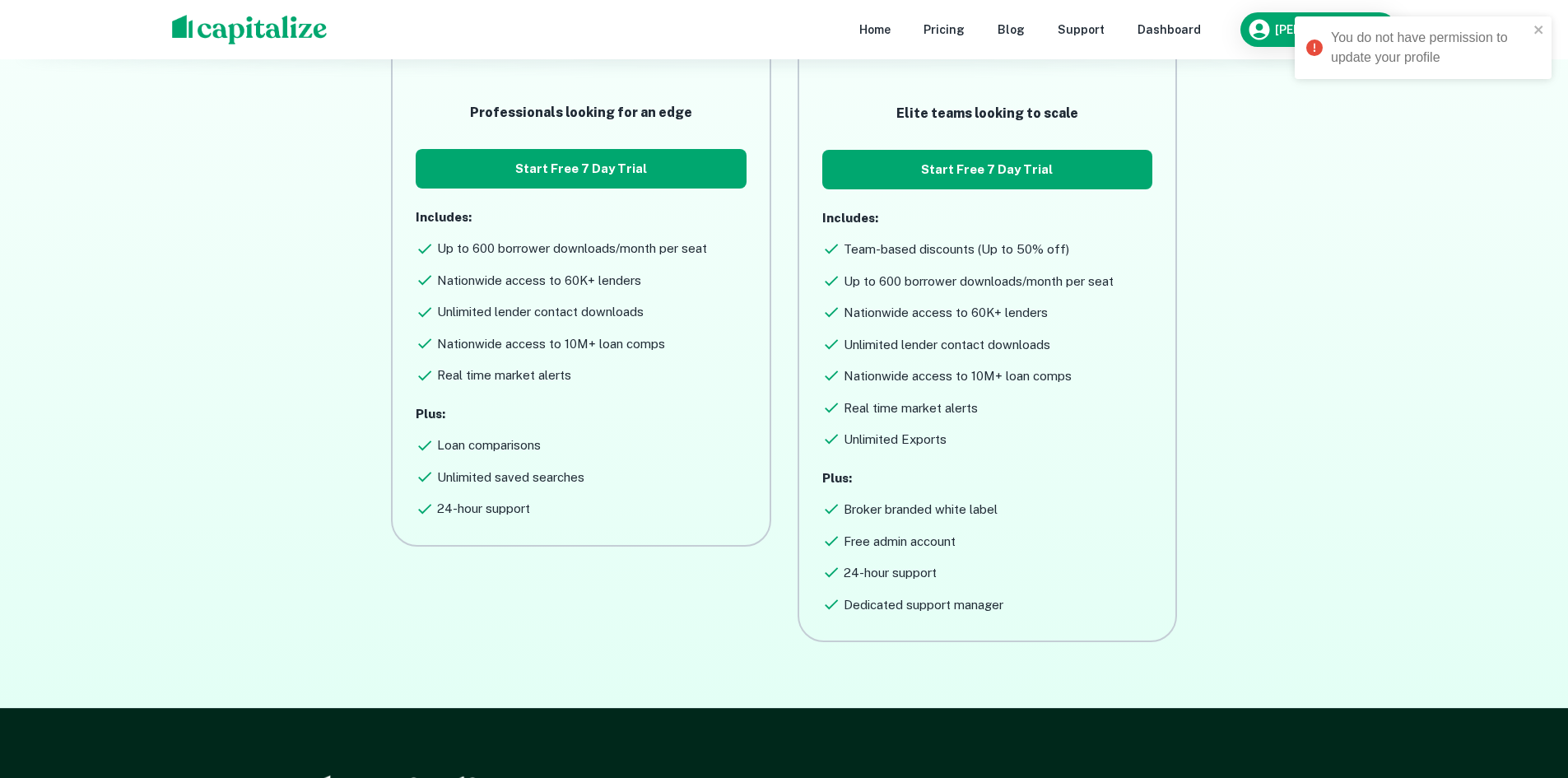
drag, startPoint x: 1326, startPoint y: 151, endPoint x: 1325, endPoint y: 141, distance: 10.0
click at [1325, 141] on main "Pricing Choose your plan Solo $ 299 per month Professionals looking for an edge…" at bounding box center [784, 189] width 1568 height 1037
click at [1268, 37] on icon "button" at bounding box center [1259, 30] width 21 height 21
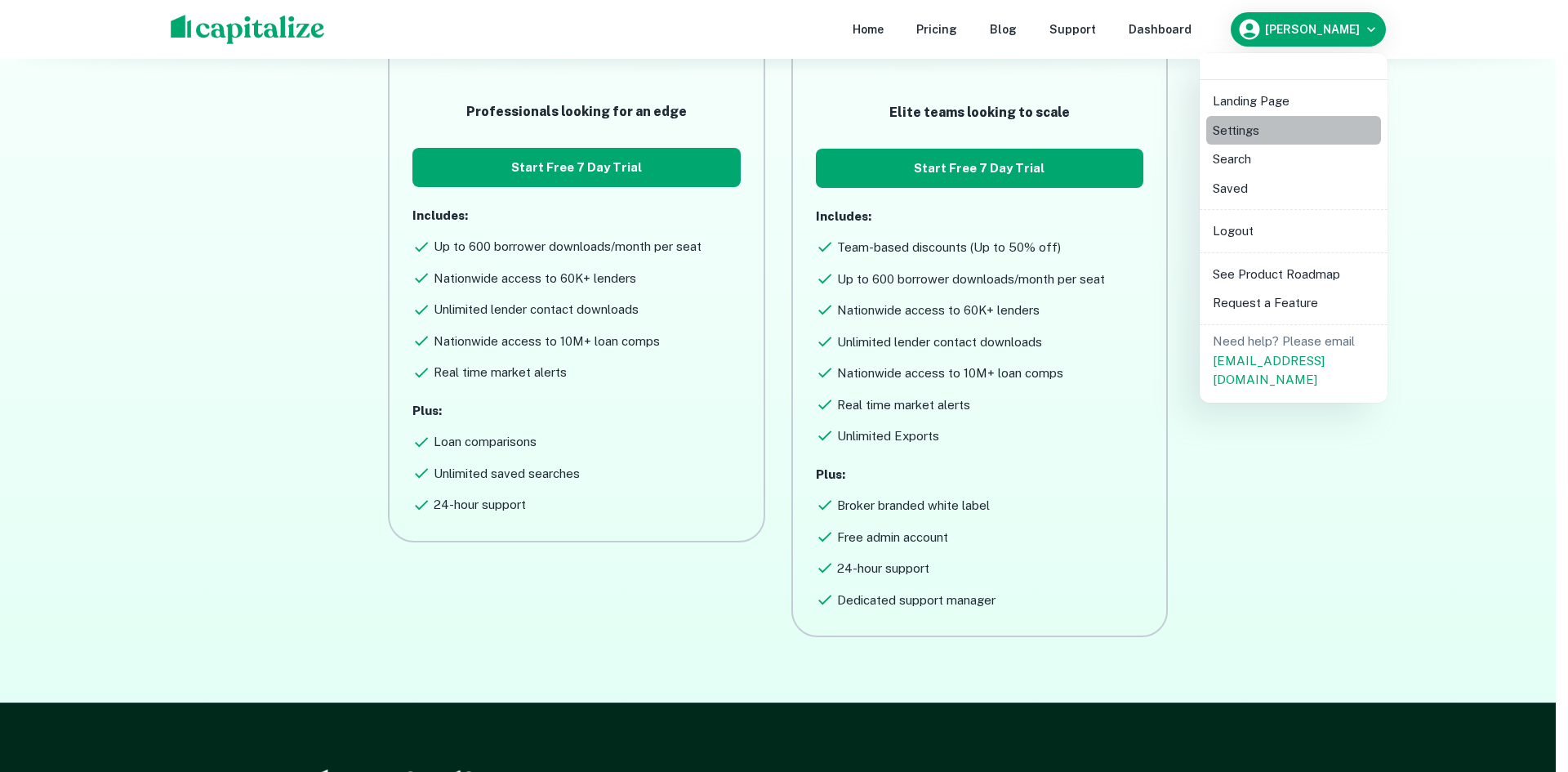
click at [1236, 132] on li "Settings" at bounding box center [1294, 131] width 175 height 29
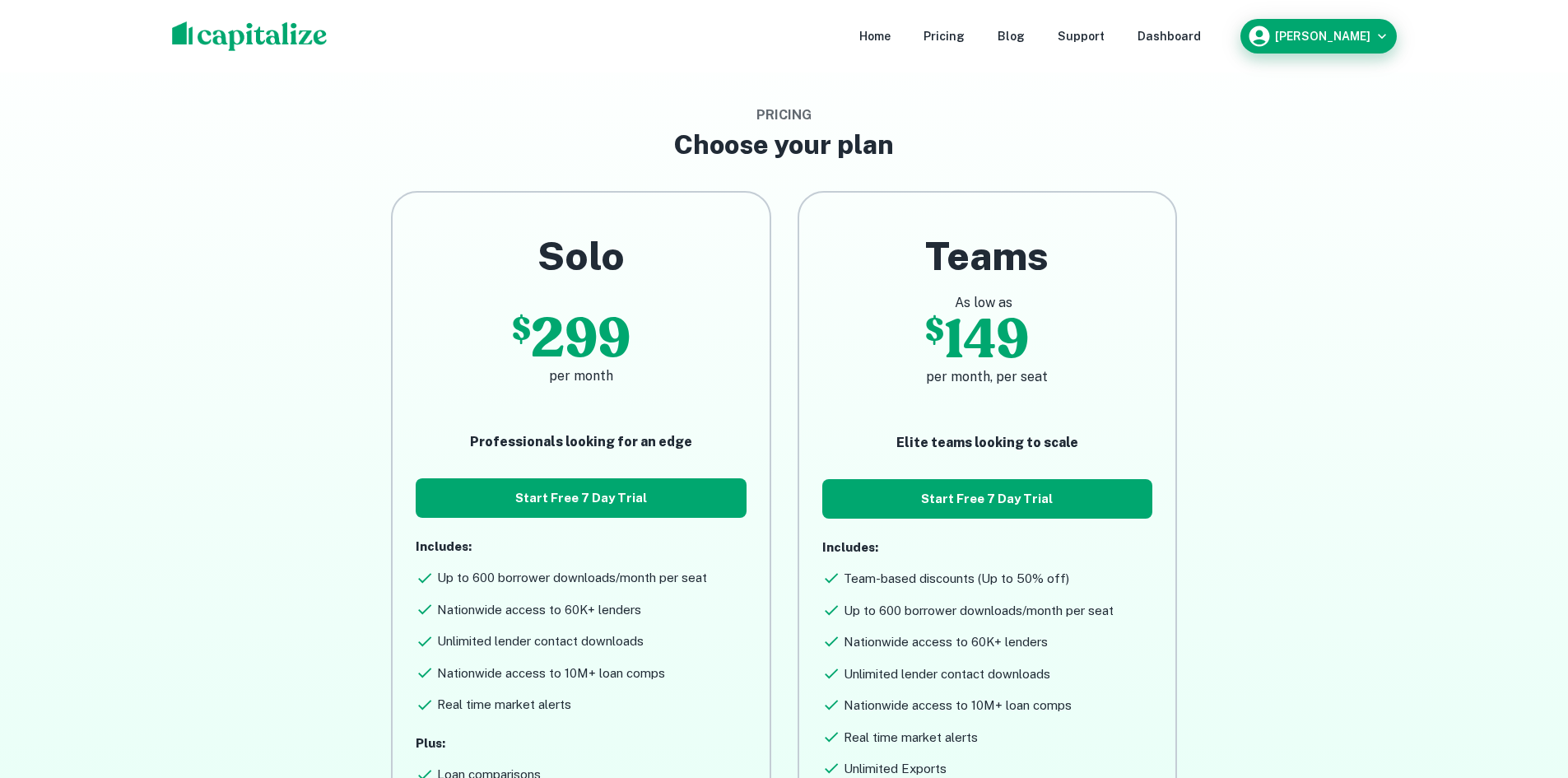
click at [1309, 39] on h6 "[PERSON_NAME]" at bounding box center [1323, 36] width 95 height 12
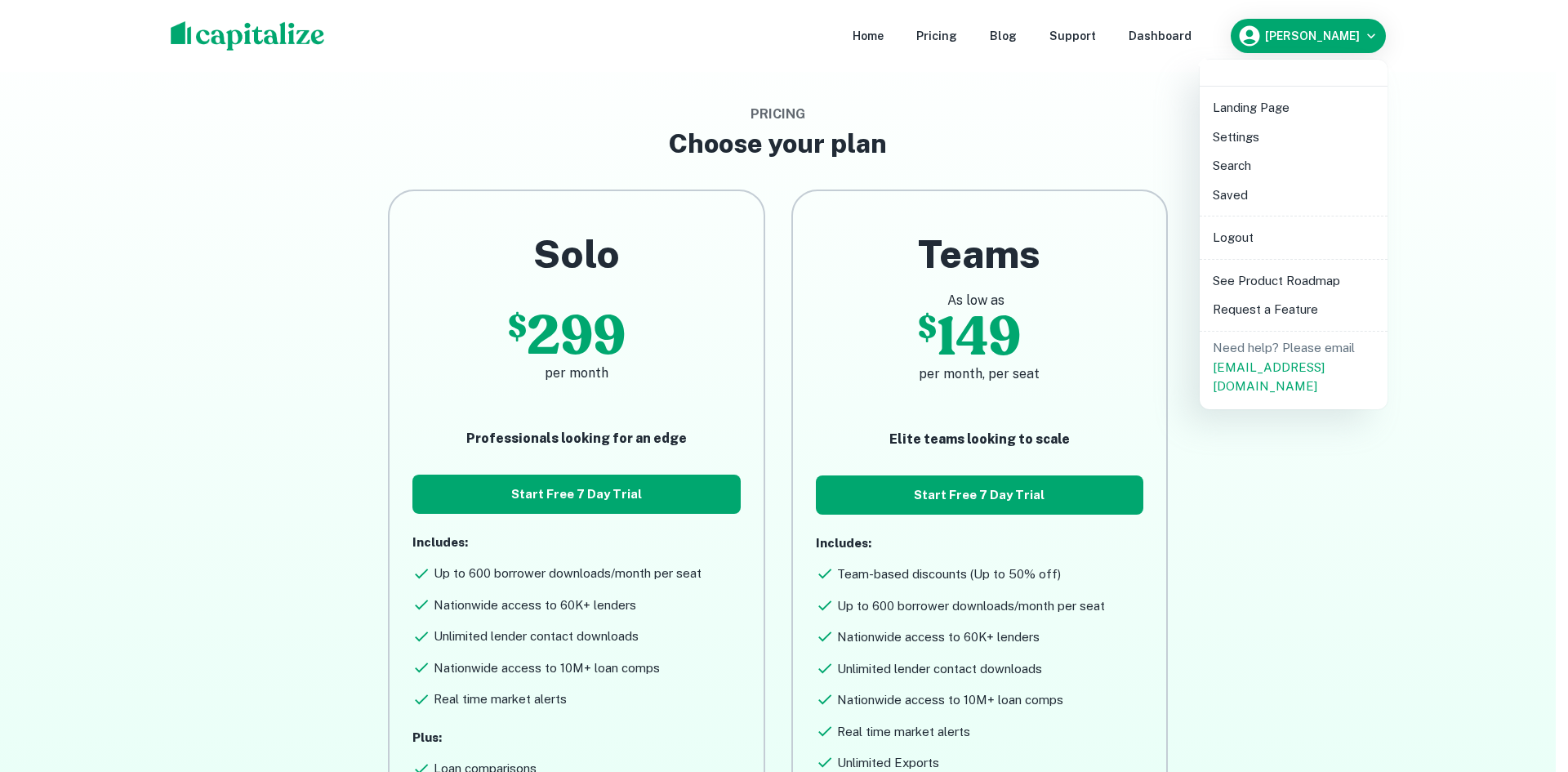
click at [1457, 222] on div at bounding box center [784, 386] width 1568 height 772
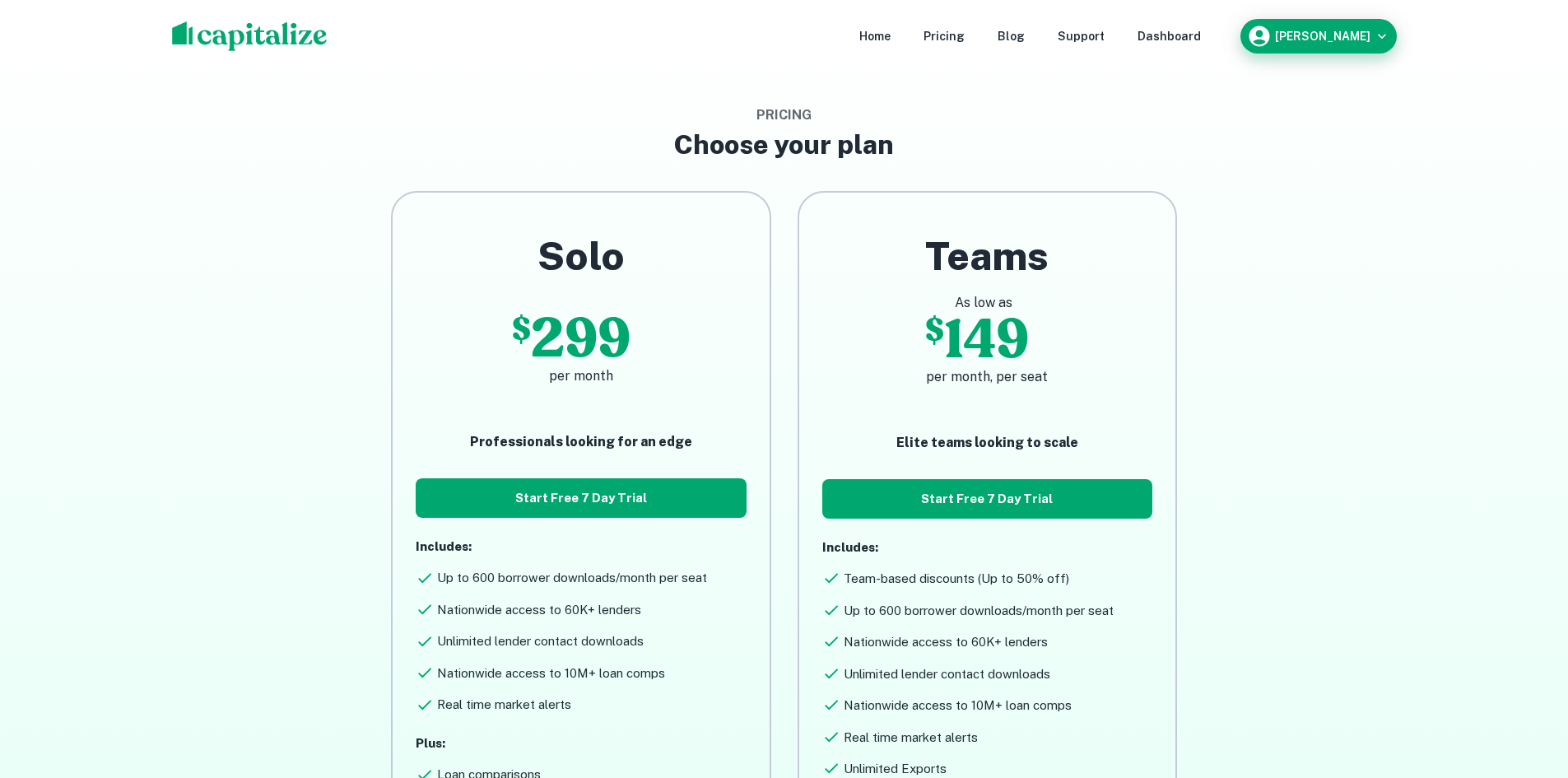
click at [1306, 33] on h6 "[PERSON_NAME]" at bounding box center [1323, 36] width 95 height 12
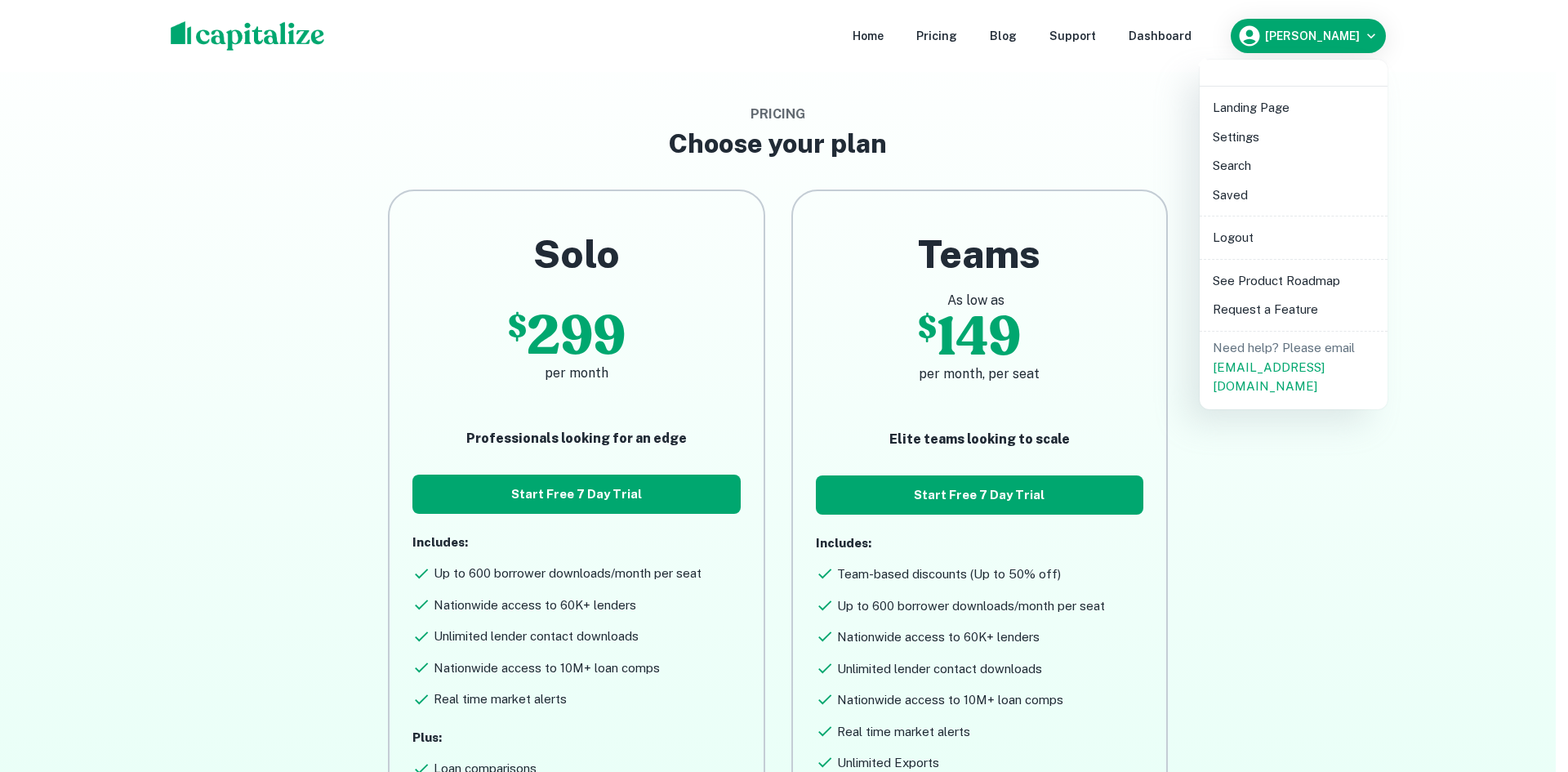
drag, startPoint x: 168, startPoint y: 56, endPoint x: 178, endPoint y: 35, distance: 23.3
click at [167, 50] on div at bounding box center [784, 386] width 1568 height 772
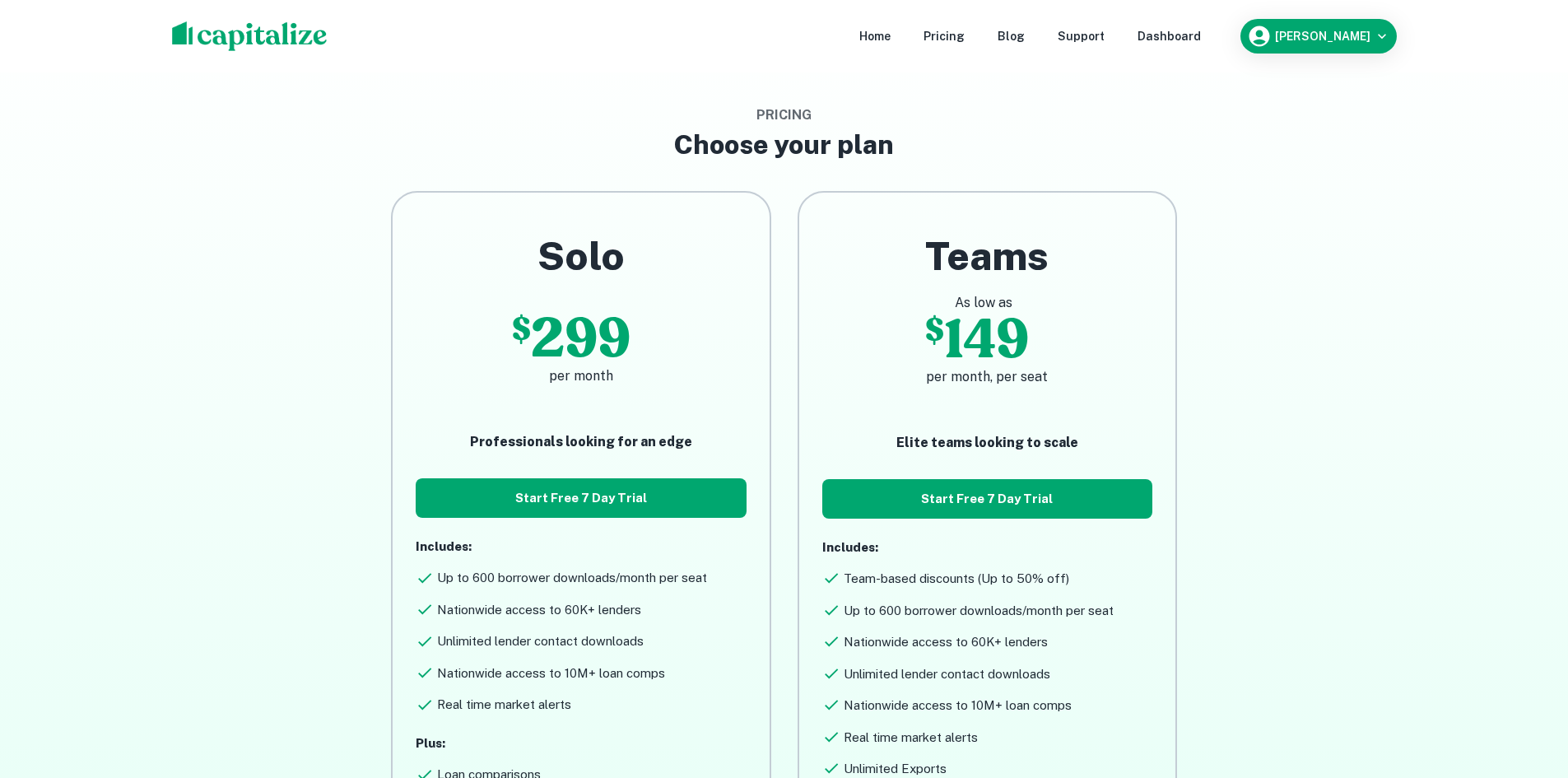
click at [198, 31] on div "Landing Page Settings Search Saved Logout See Product Roadmap Request a Feature…" at bounding box center [784, 389] width 1568 height 778
click at [198, 32] on img at bounding box center [249, 36] width 156 height 30
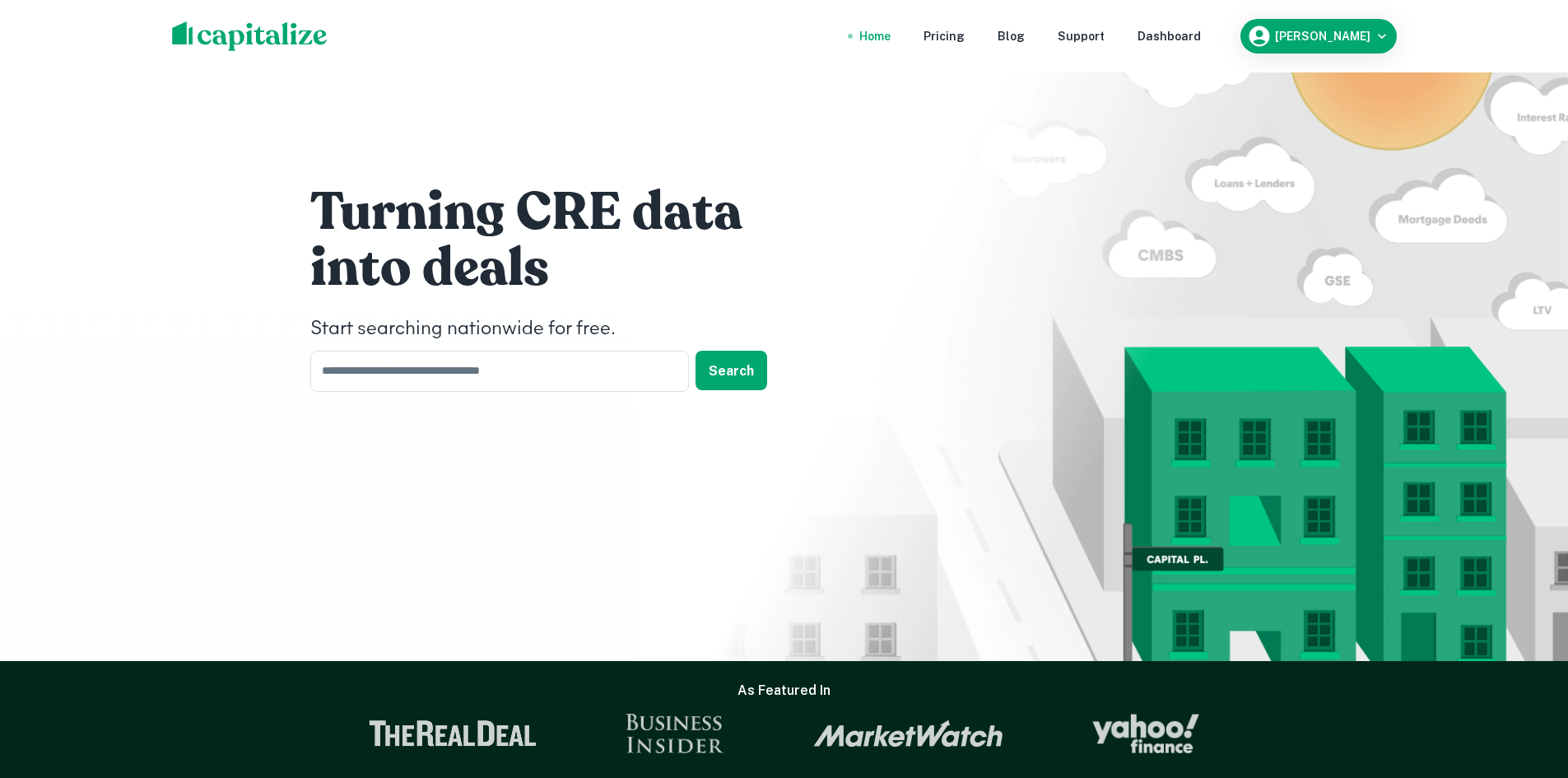
click at [198, 32] on img at bounding box center [249, 36] width 156 height 30
click at [323, 368] on input "text" at bounding box center [494, 370] width 367 height 40
click at [351, 373] on input "text" at bounding box center [494, 370] width 367 height 40
click at [884, 41] on div "Home" at bounding box center [875, 36] width 31 height 18
click at [435, 364] on input "text" at bounding box center [494, 370] width 367 height 40
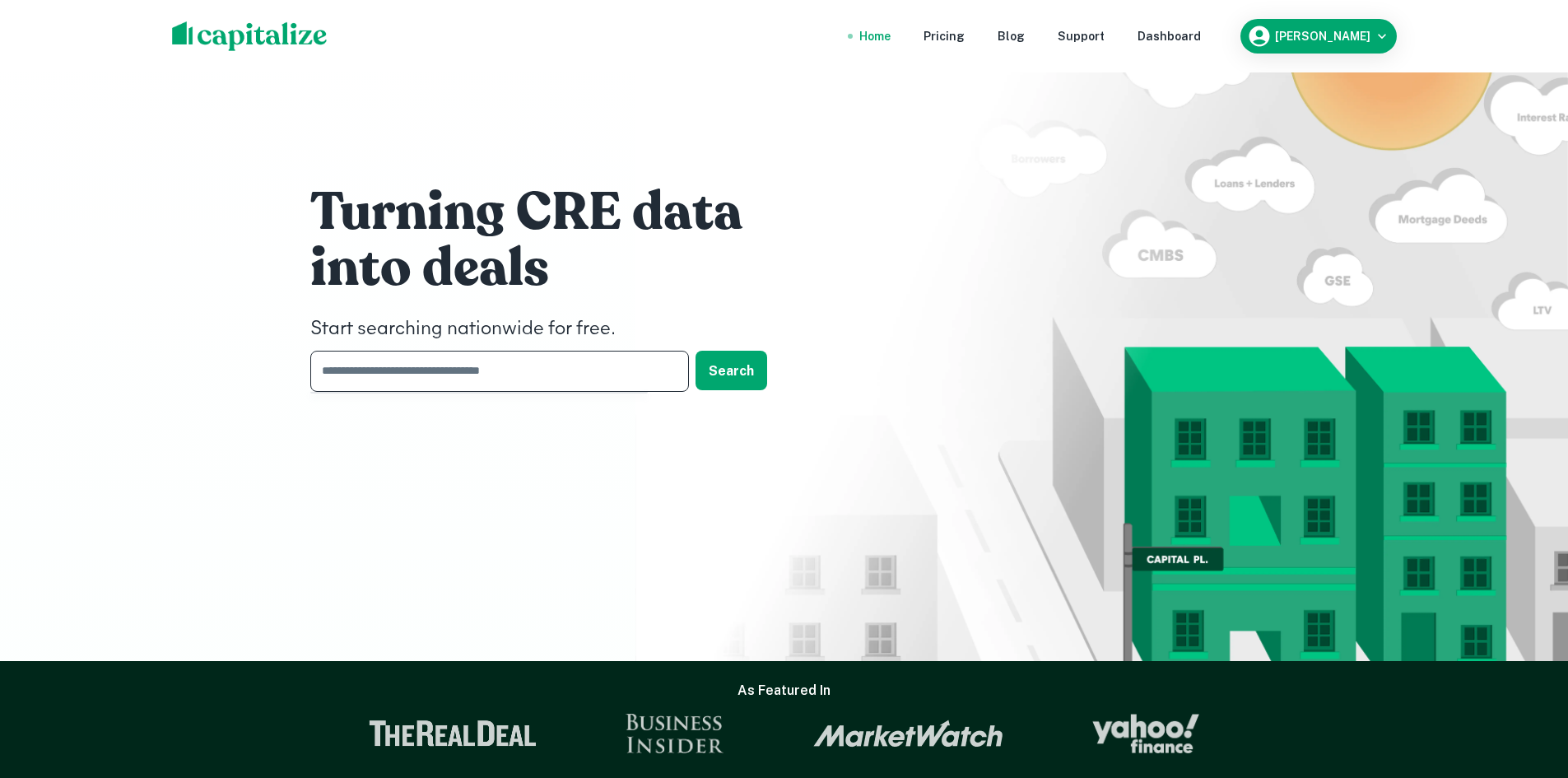
click at [416, 379] on input "text" at bounding box center [494, 370] width 367 height 40
paste input "**********"
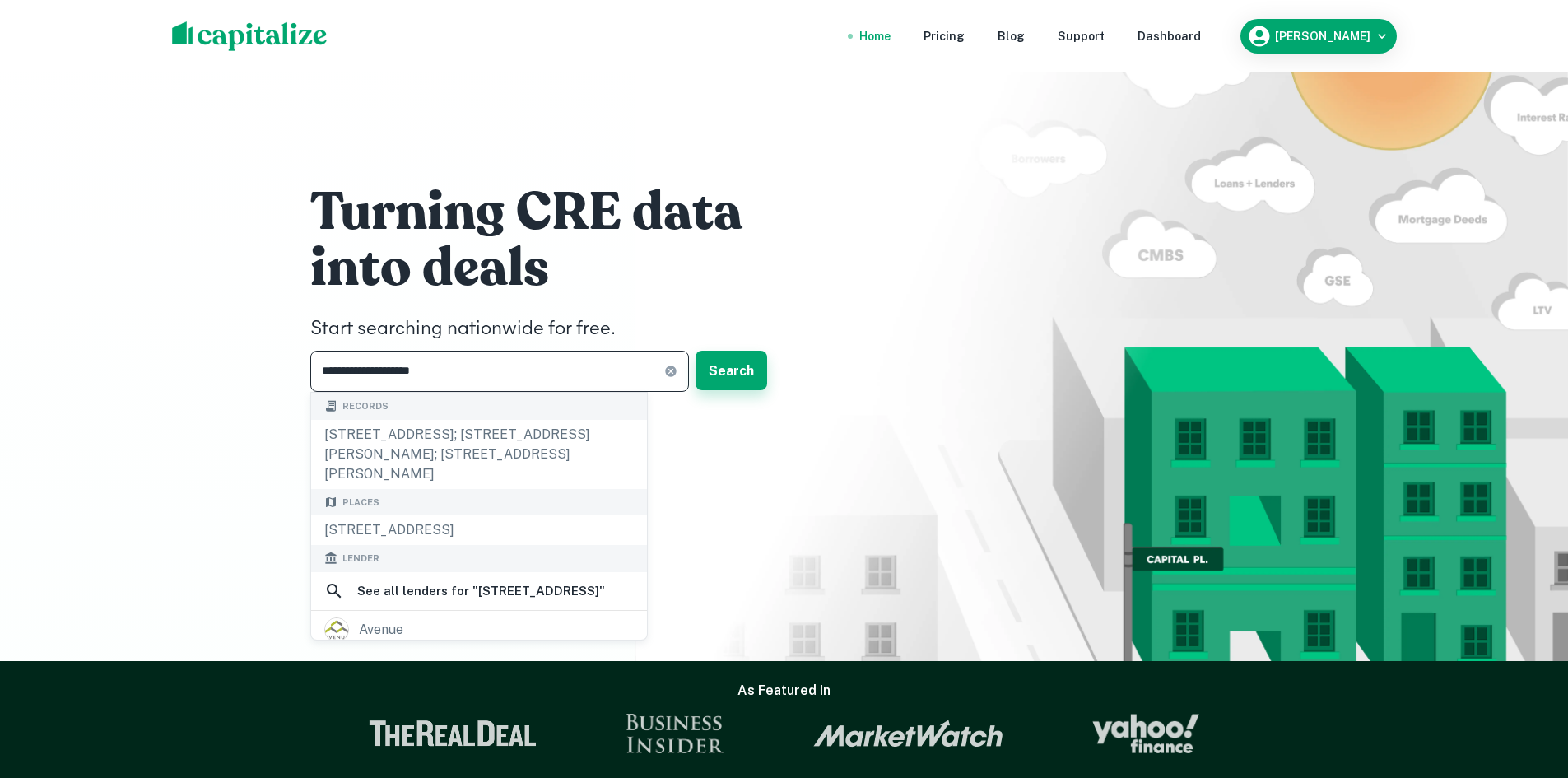
type input "**********"
click at [730, 368] on button "Search" at bounding box center [731, 370] width 72 height 40
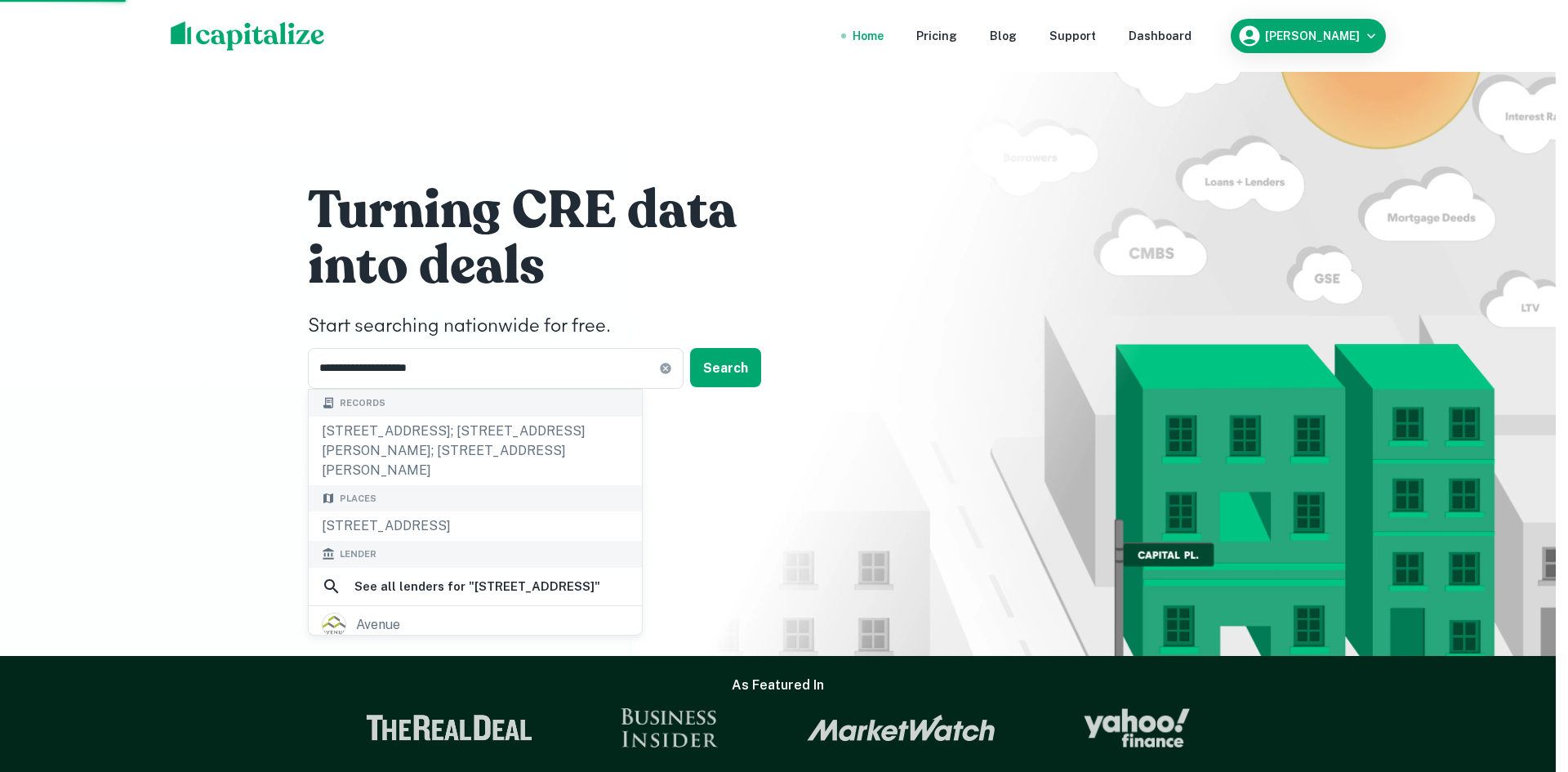
click at [550, 292] on div "2041 rosecrans avenue; 831 south nash street; 871 south nash street, el segundo…" at bounding box center [784, 298] width 644 height 29
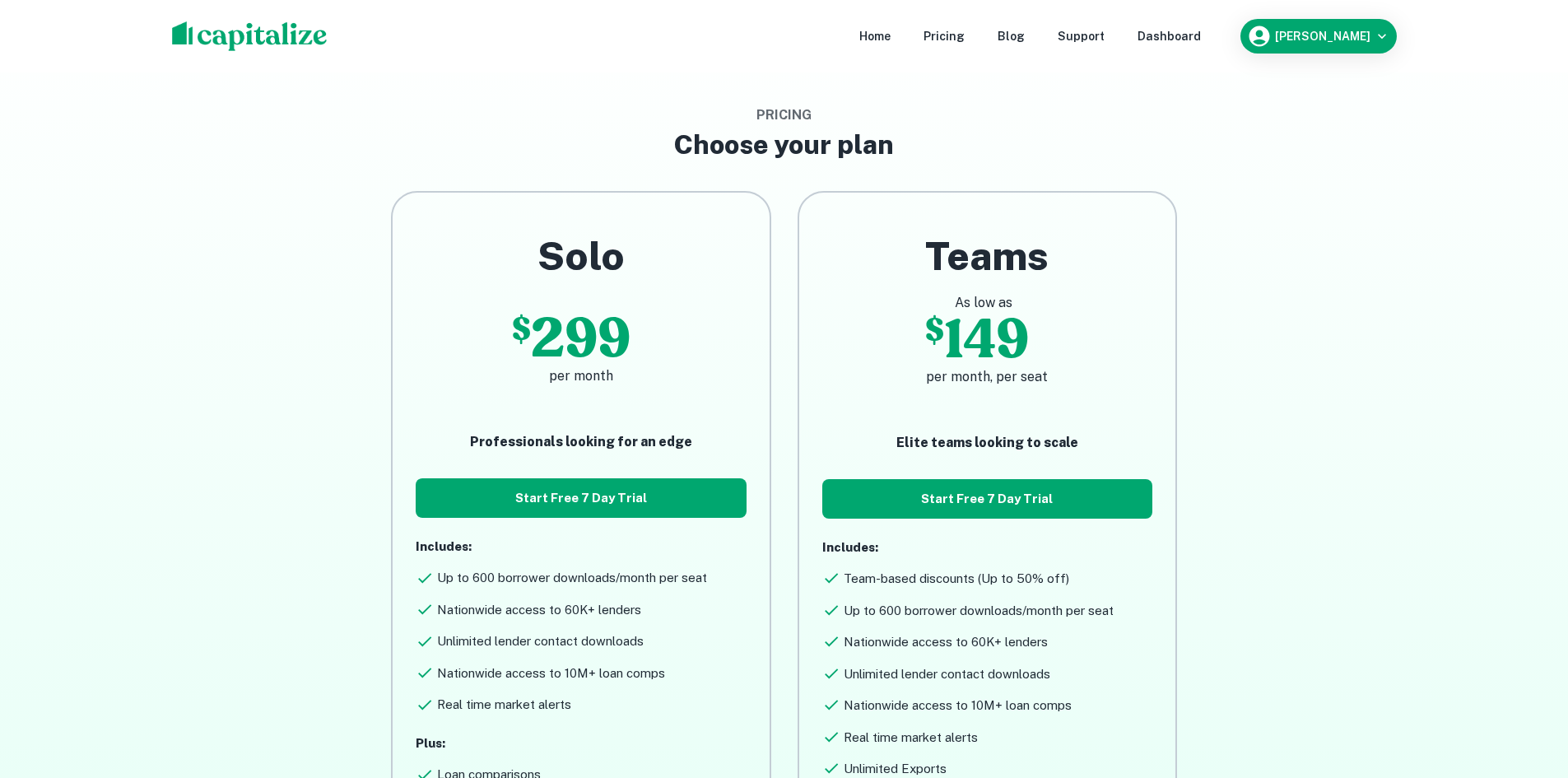
drag, startPoint x: 931, startPoint y: 500, endPoint x: 1432, endPoint y: 458, distance: 502.8
click at [1432, 458] on main "Pricing Choose your plan Solo $ 299 per month Professionals looking for an edge…" at bounding box center [784, 519] width 1568 height 1037
click at [1277, 41] on h6 "[PERSON_NAME]" at bounding box center [1323, 36] width 95 height 12
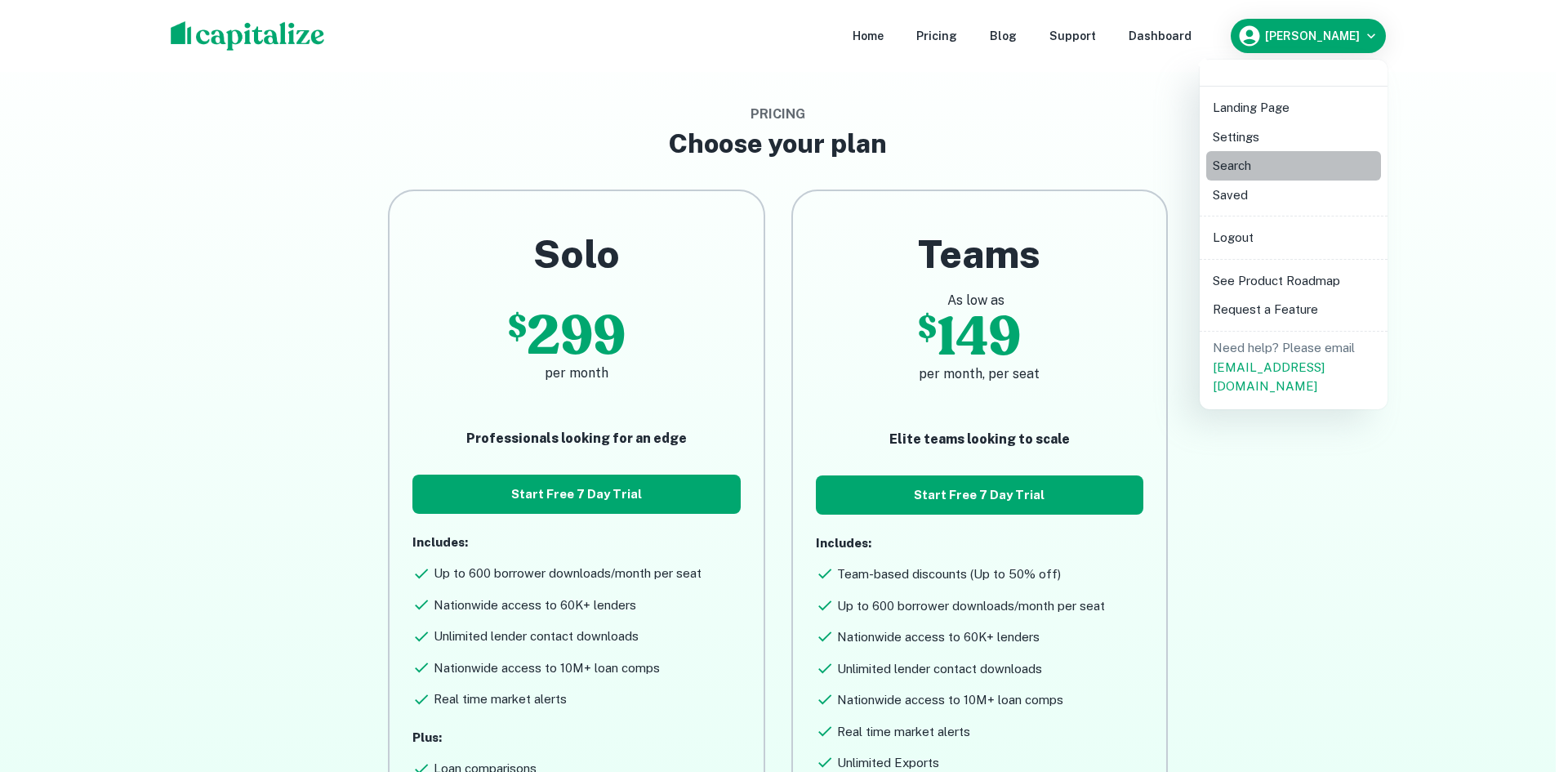
click at [1234, 159] on li "Search" at bounding box center [1294, 166] width 175 height 29
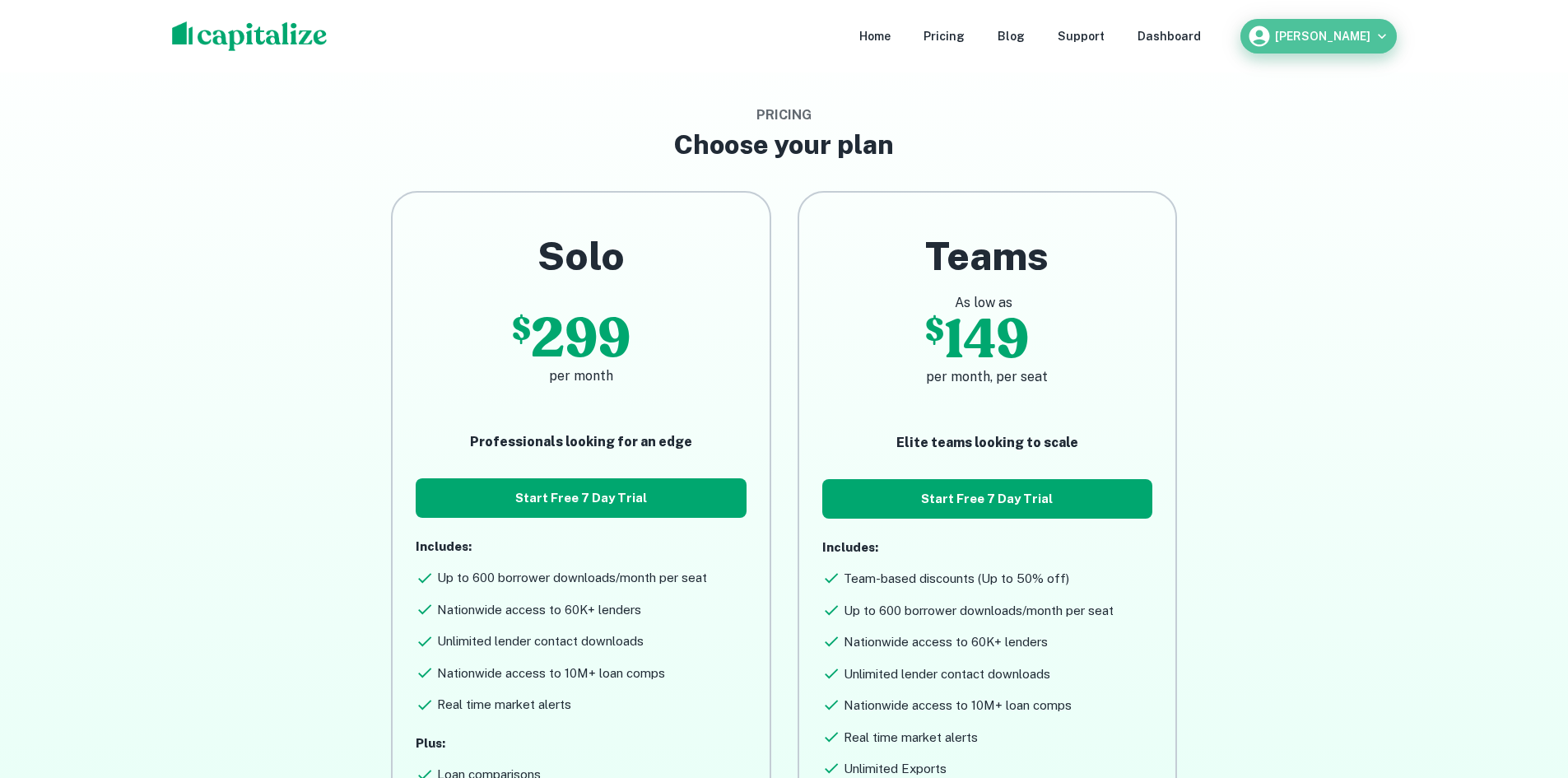
click at [1274, 22] on button "[PERSON_NAME]" at bounding box center [1319, 36] width 156 height 35
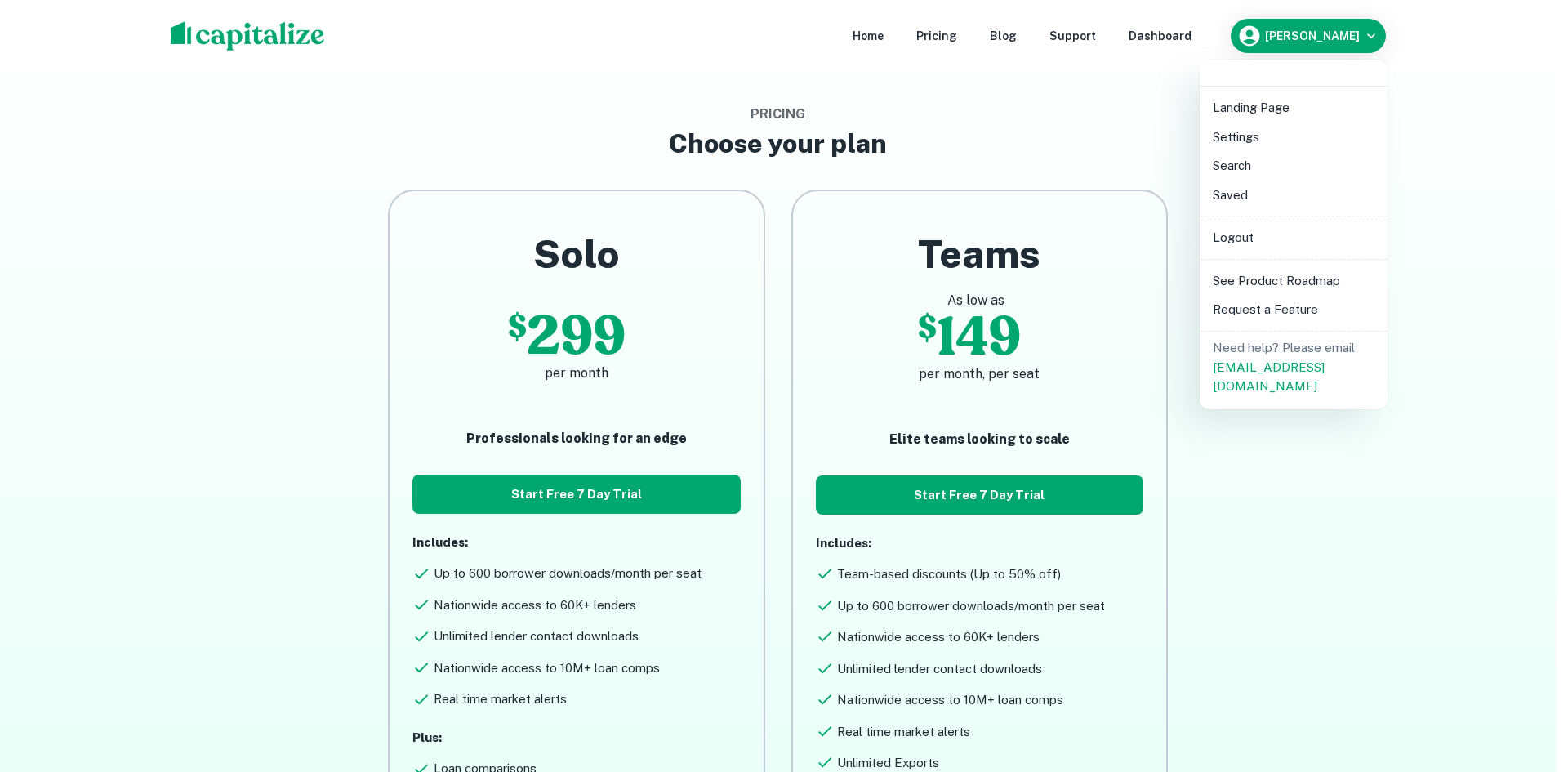
click at [1160, 124] on div at bounding box center [784, 386] width 1568 height 772
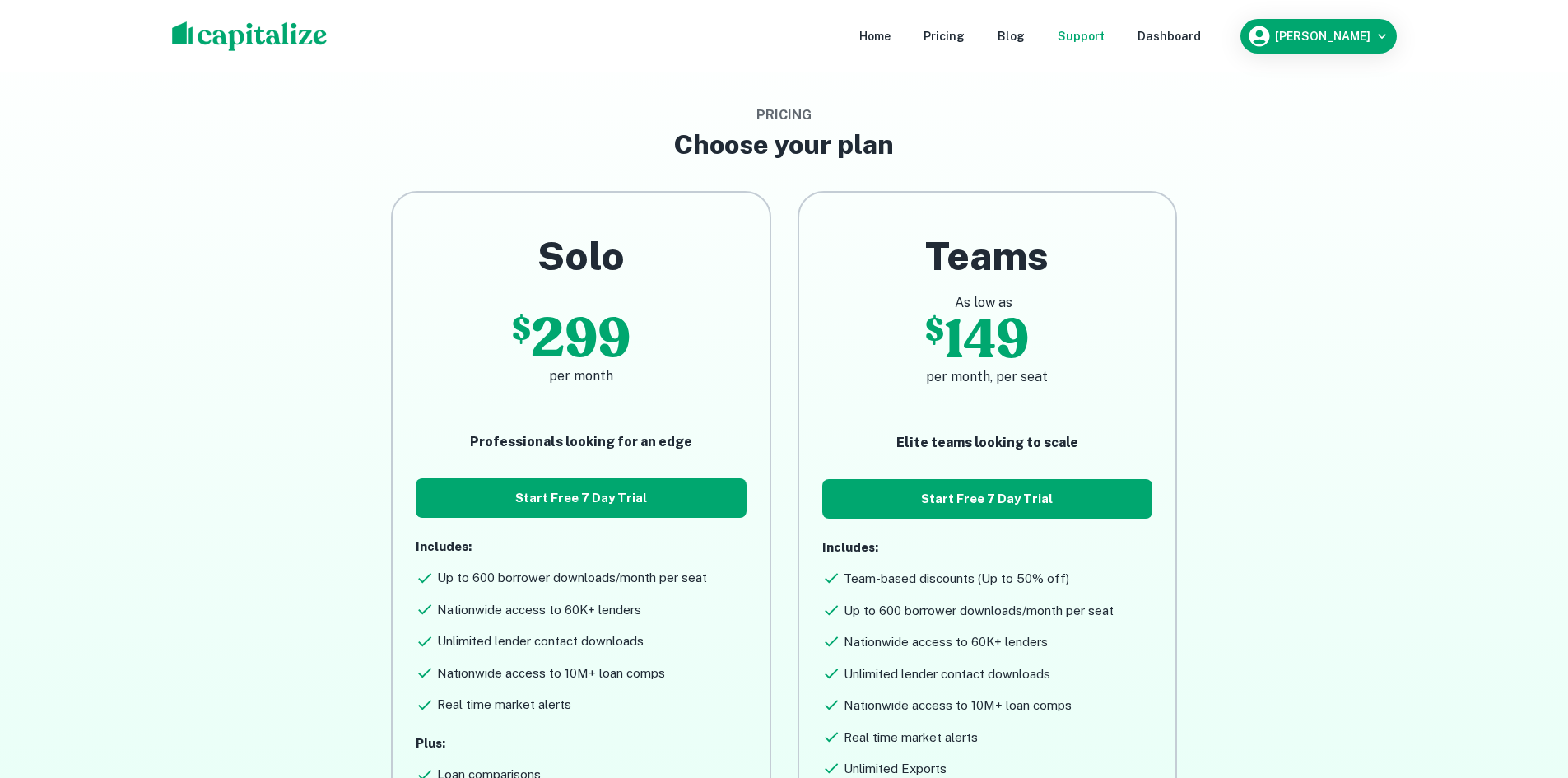
click at [1100, 41] on div "Support" at bounding box center [1081, 36] width 47 height 18
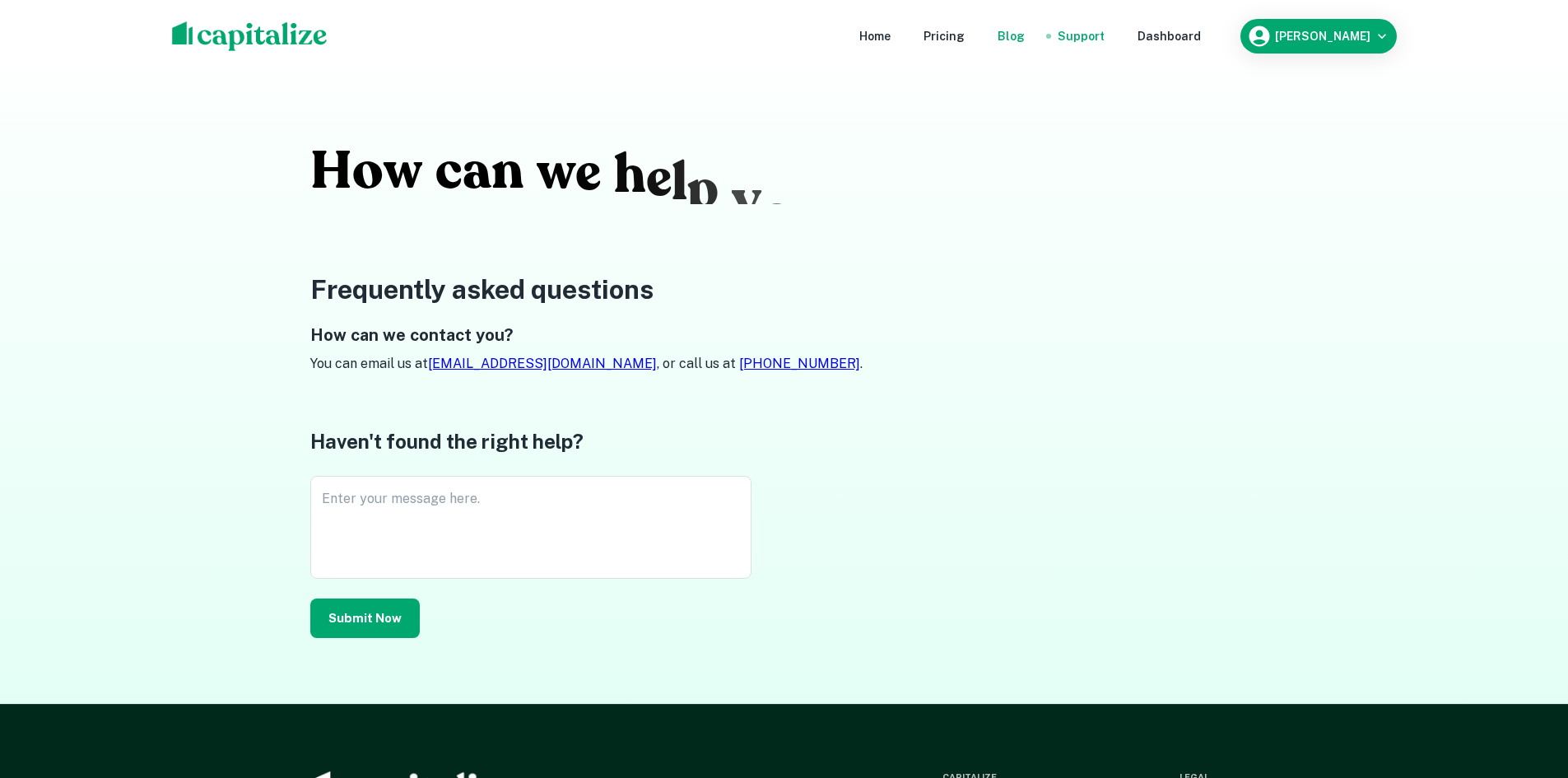
click at [1025, 43] on div "Blog" at bounding box center [1011, 36] width 27 height 18
